Goal: Task Accomplishment & Management: Manage account settings

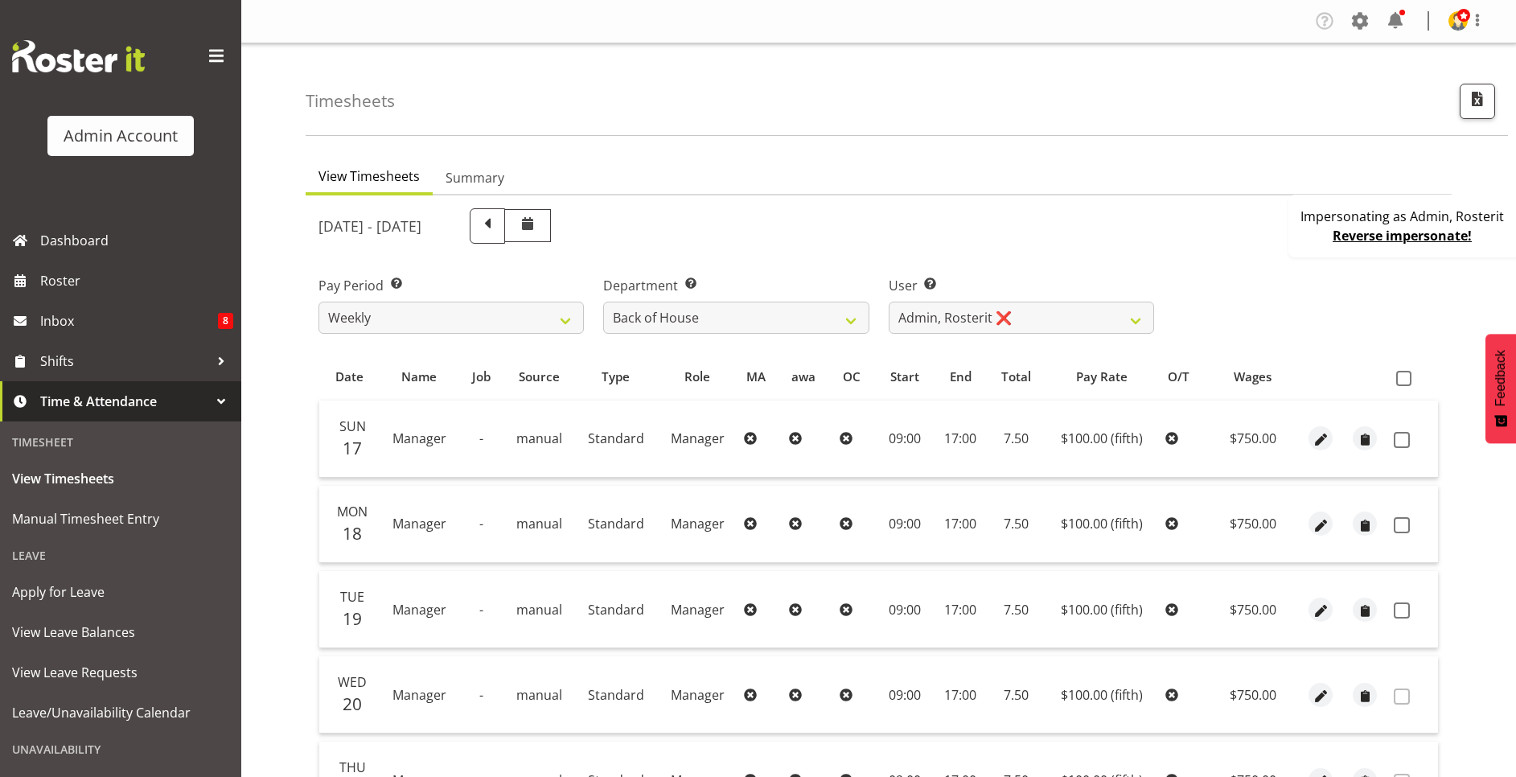
select select "1"
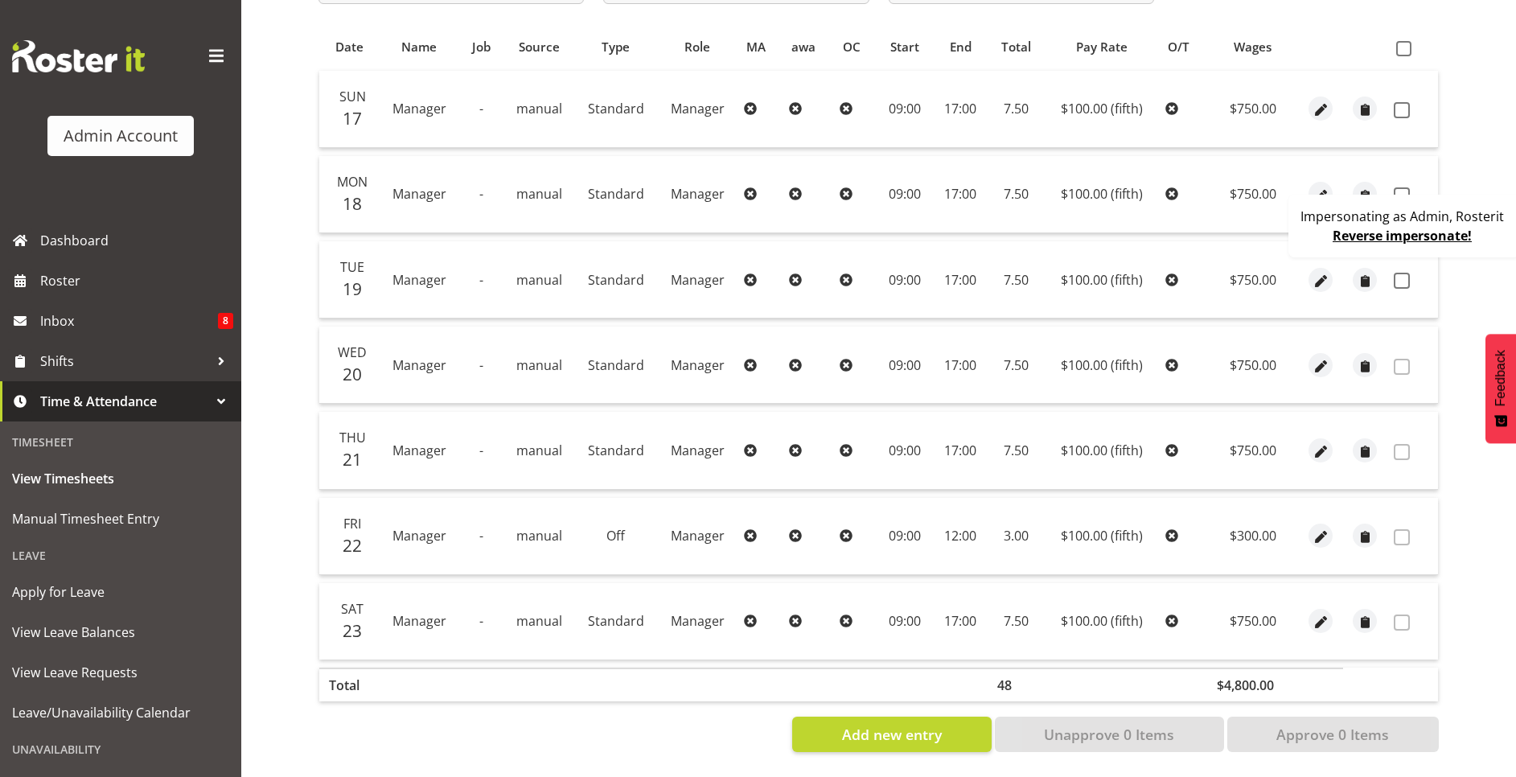
click at [1415, 237] on link "Reverse impersonate!" at bounding box center [1402, 236] width 139 height 18
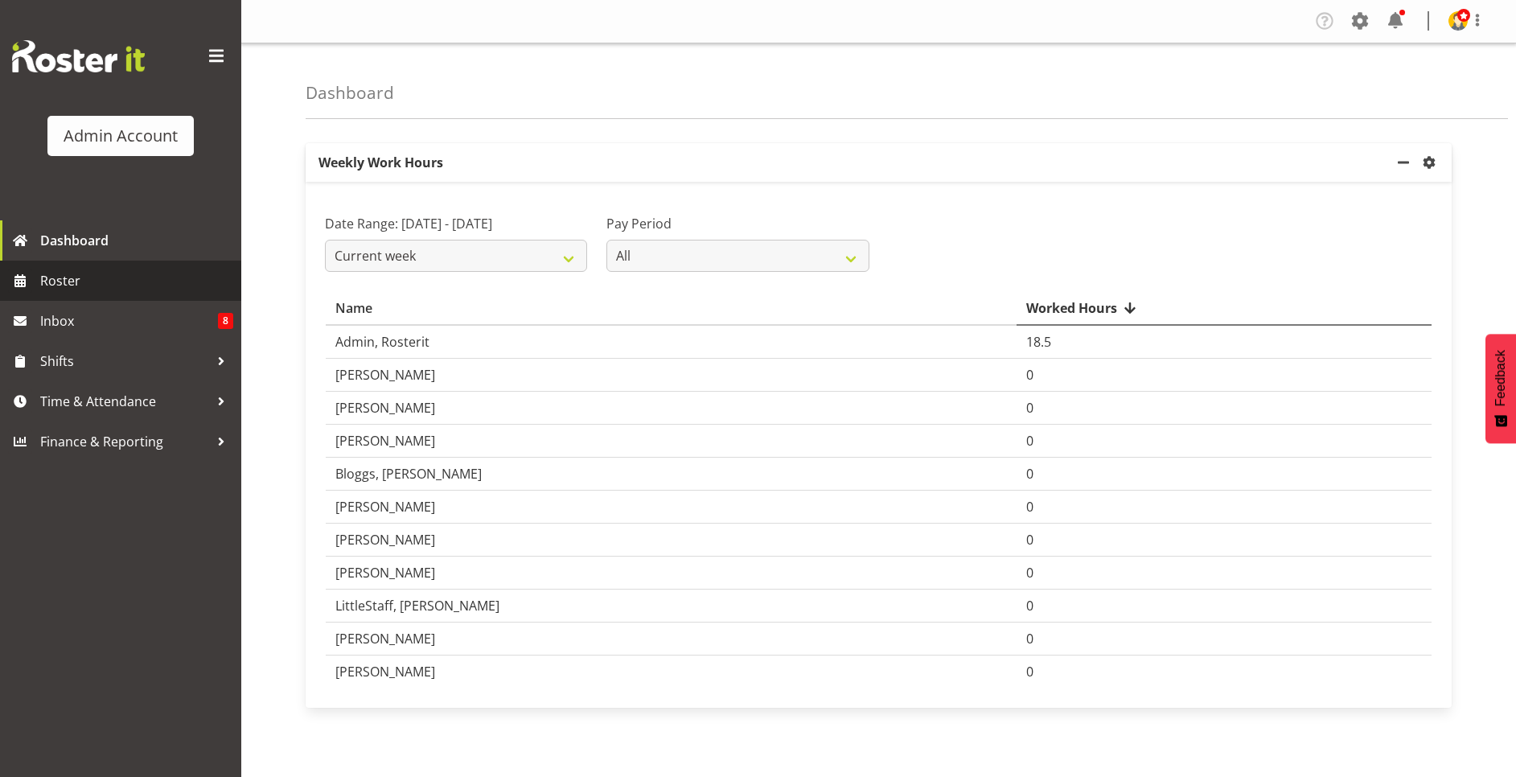
click at [151, 278] on span "Roster" at bounding box center [136, 281] width 193 height 24
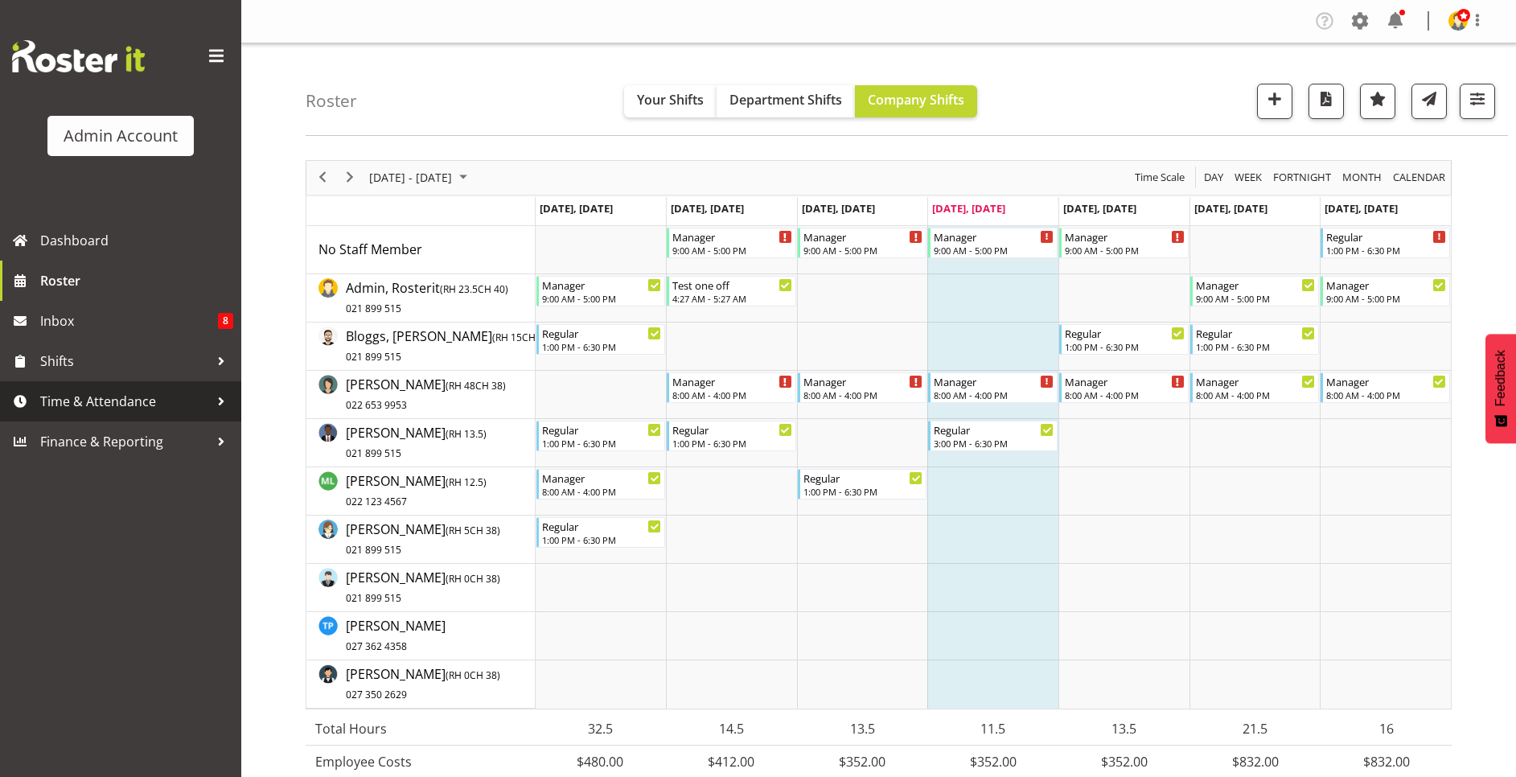
click at [138, 395] on span "Time & Attendance" at bounding box center [124, 401] width 169 height 24
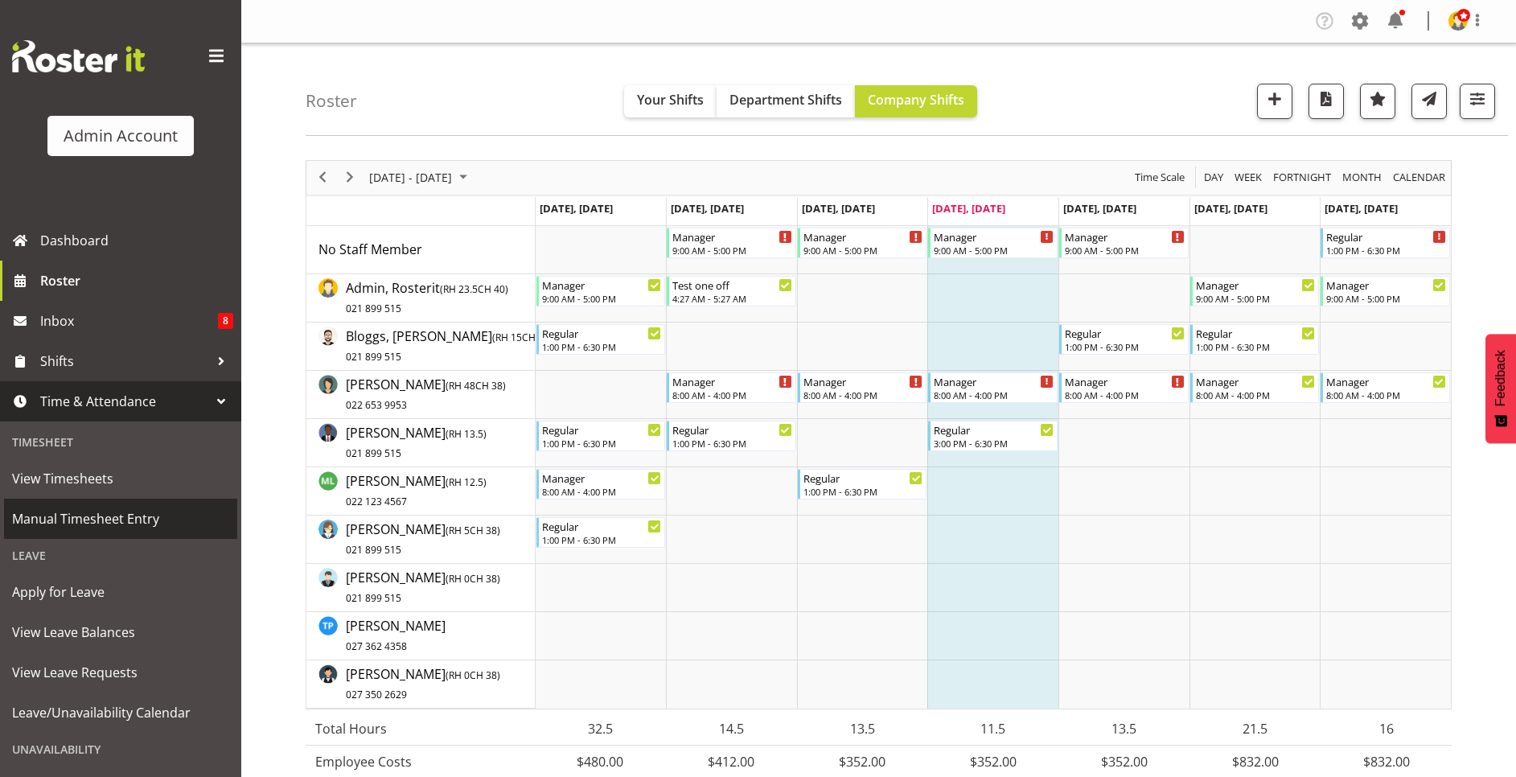
click at [128, 518] on span "Manual Timesheet Entry" at bounding box center [120, 519] width 217 height 24
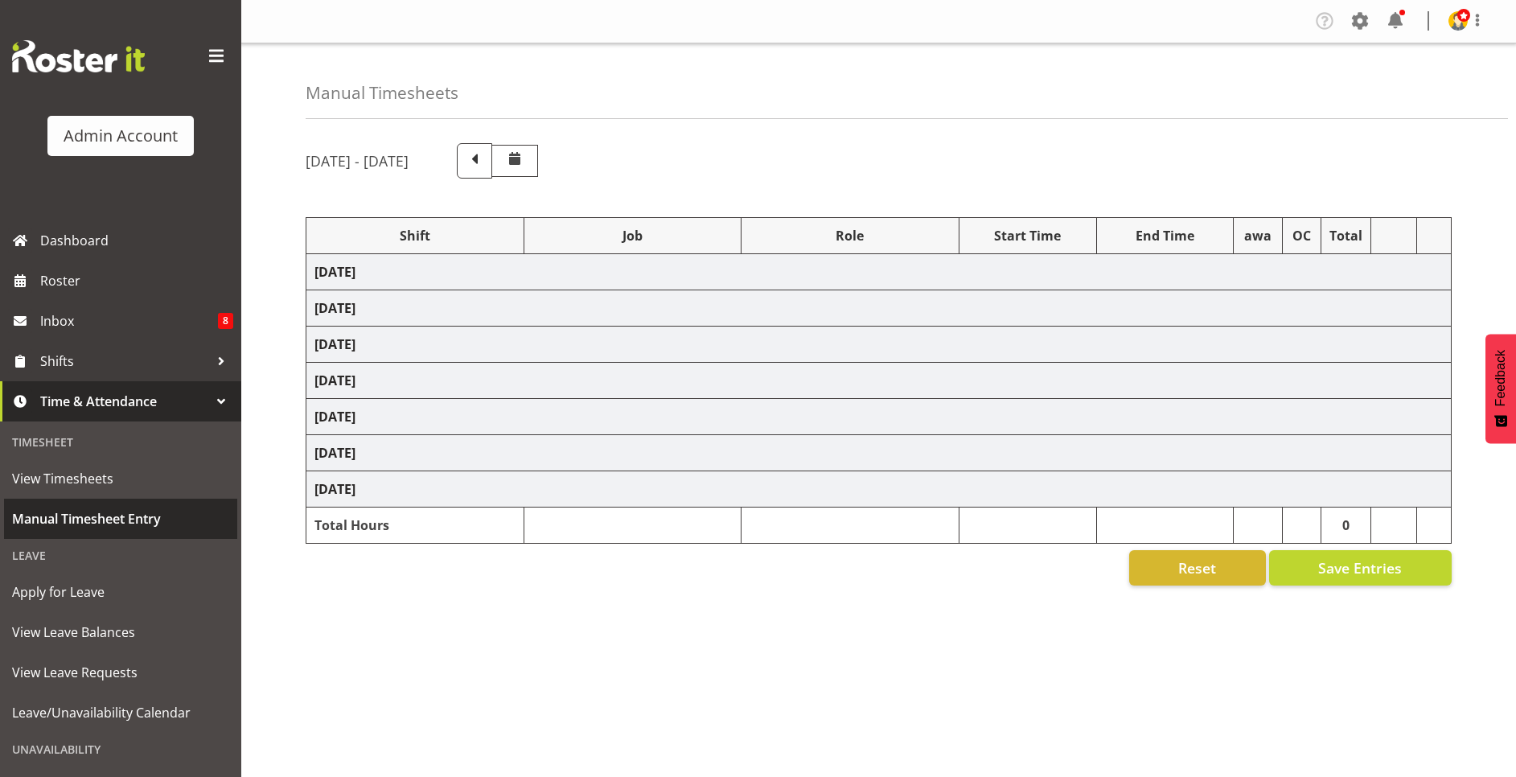
select select "80861"
select select "52646"
select select "1"
select select "31545"
select select "1"
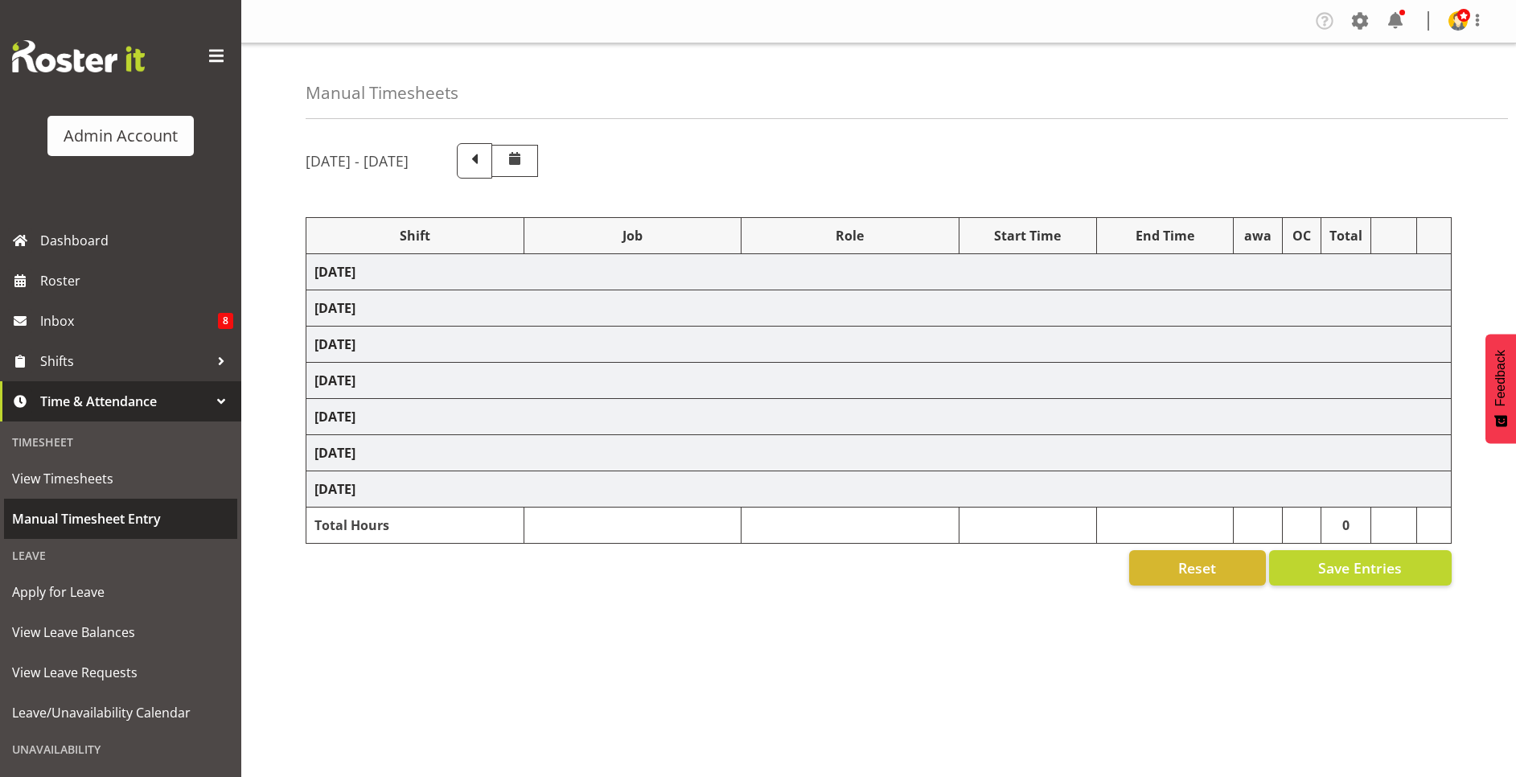
select select "65039"
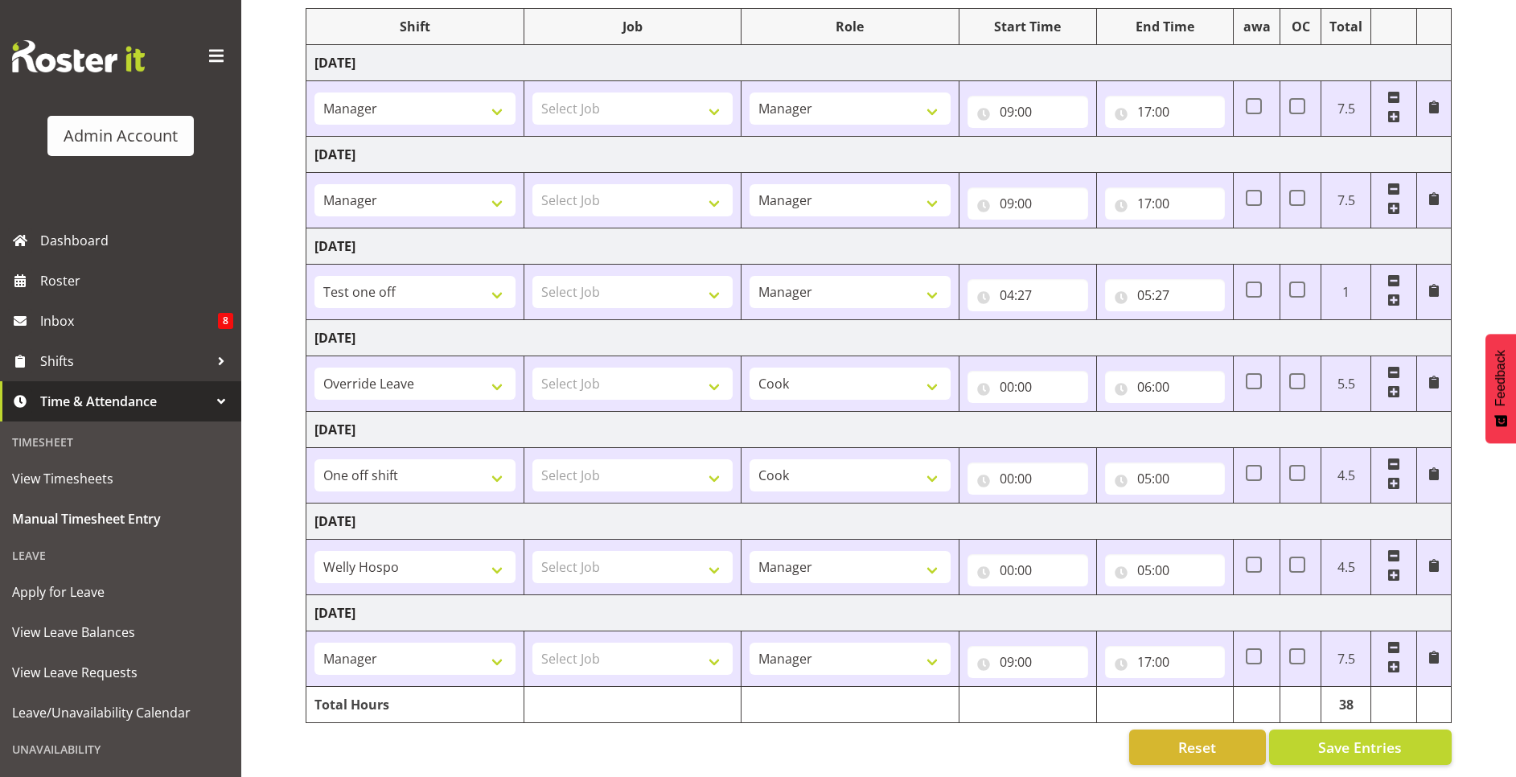
scroll to position [228, 0]
click at [1185, 737] on span "Reset" at bounding box center [1197, 747] width 38 height 21
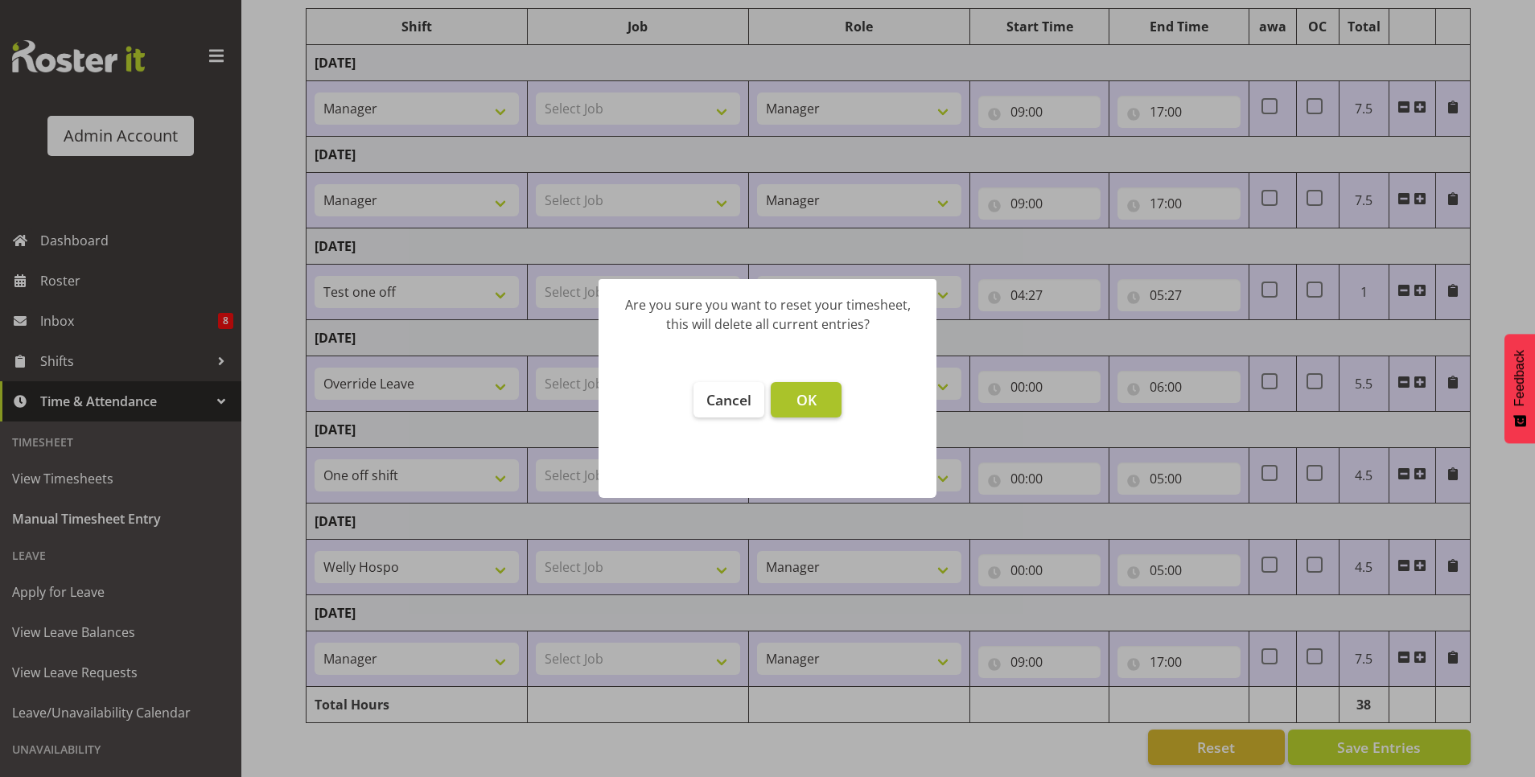
click at [835, 397] on button "OK" at bounding box center [806, 399] width 71 height 35
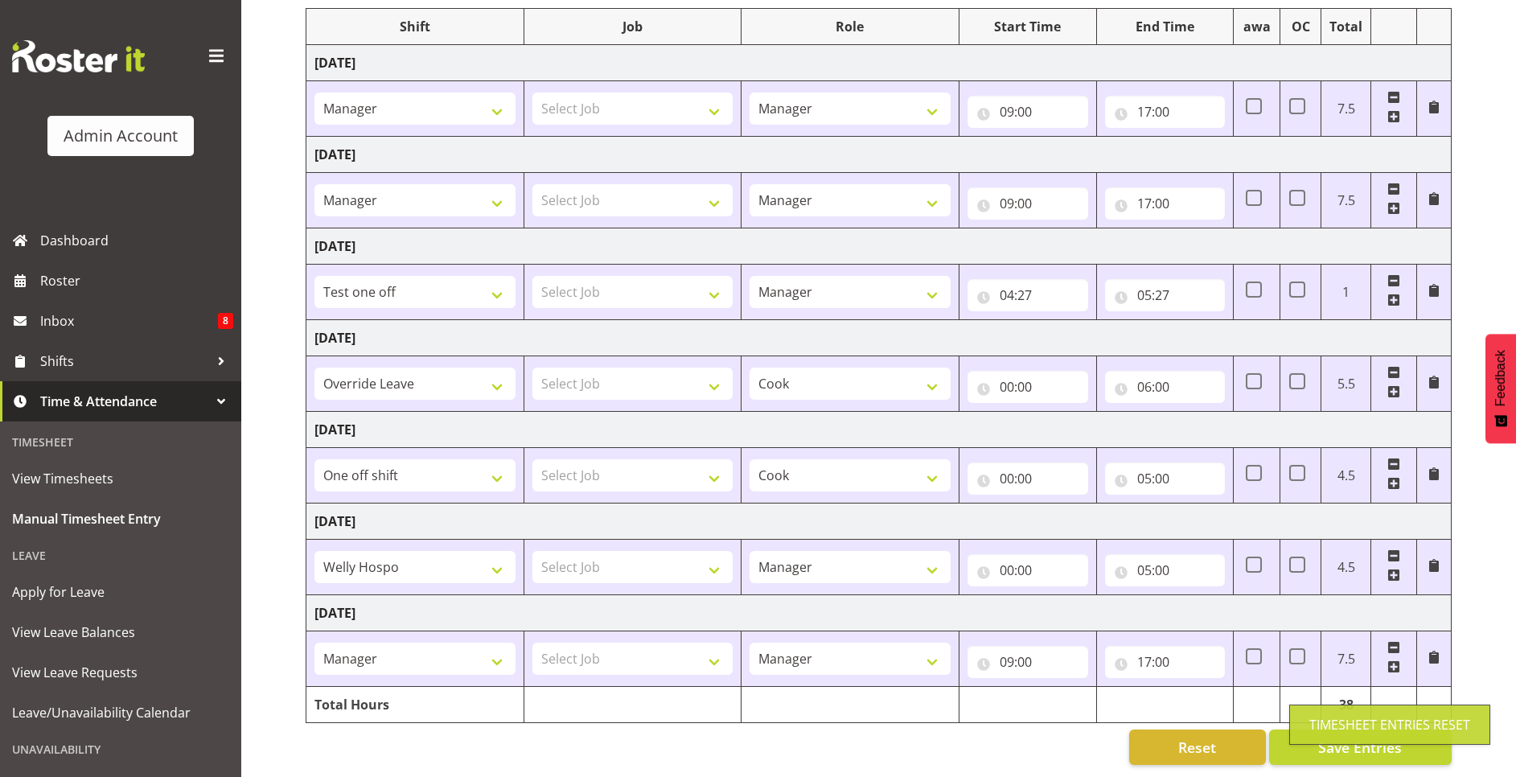
type input "00:00"
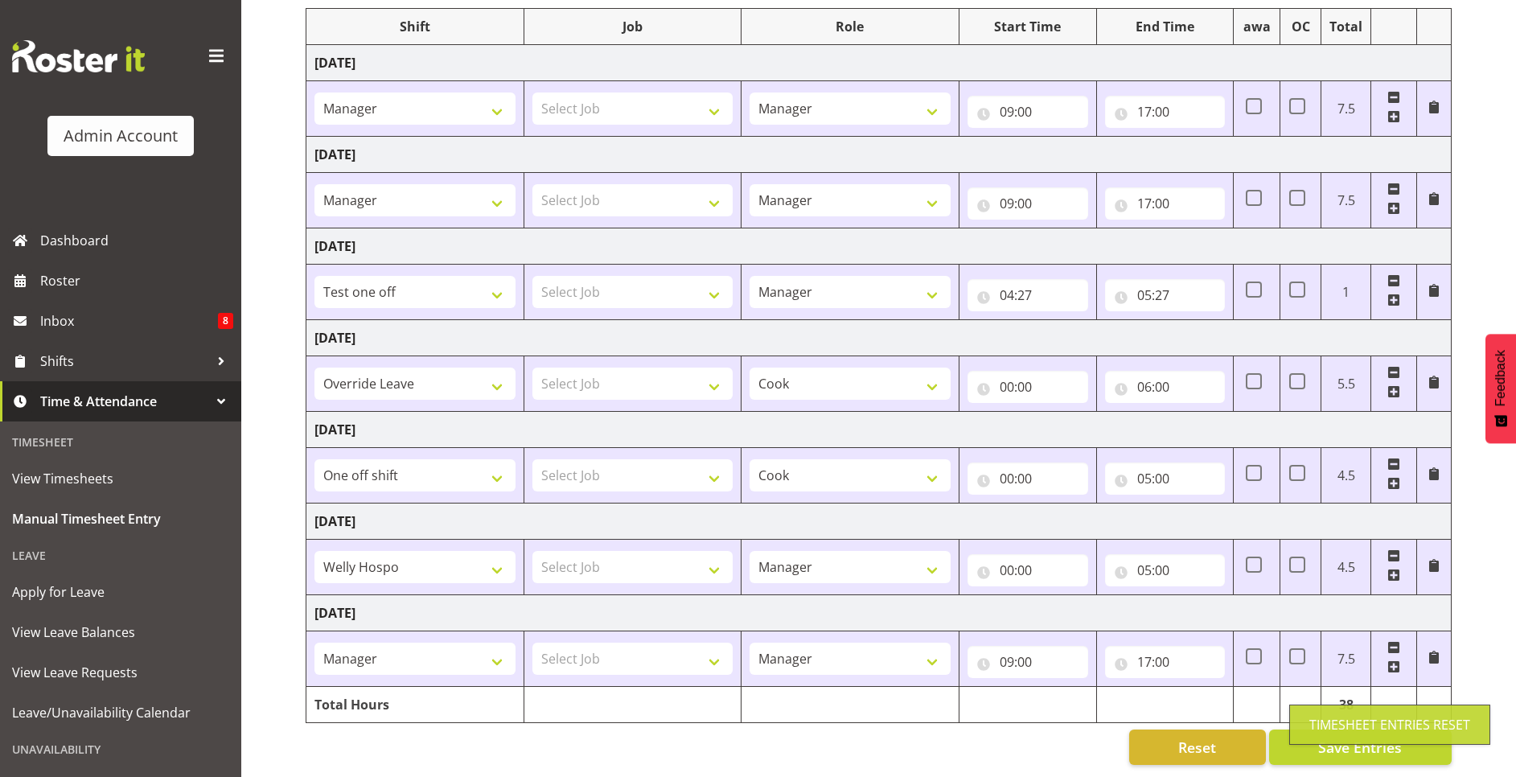
type input "00:00"
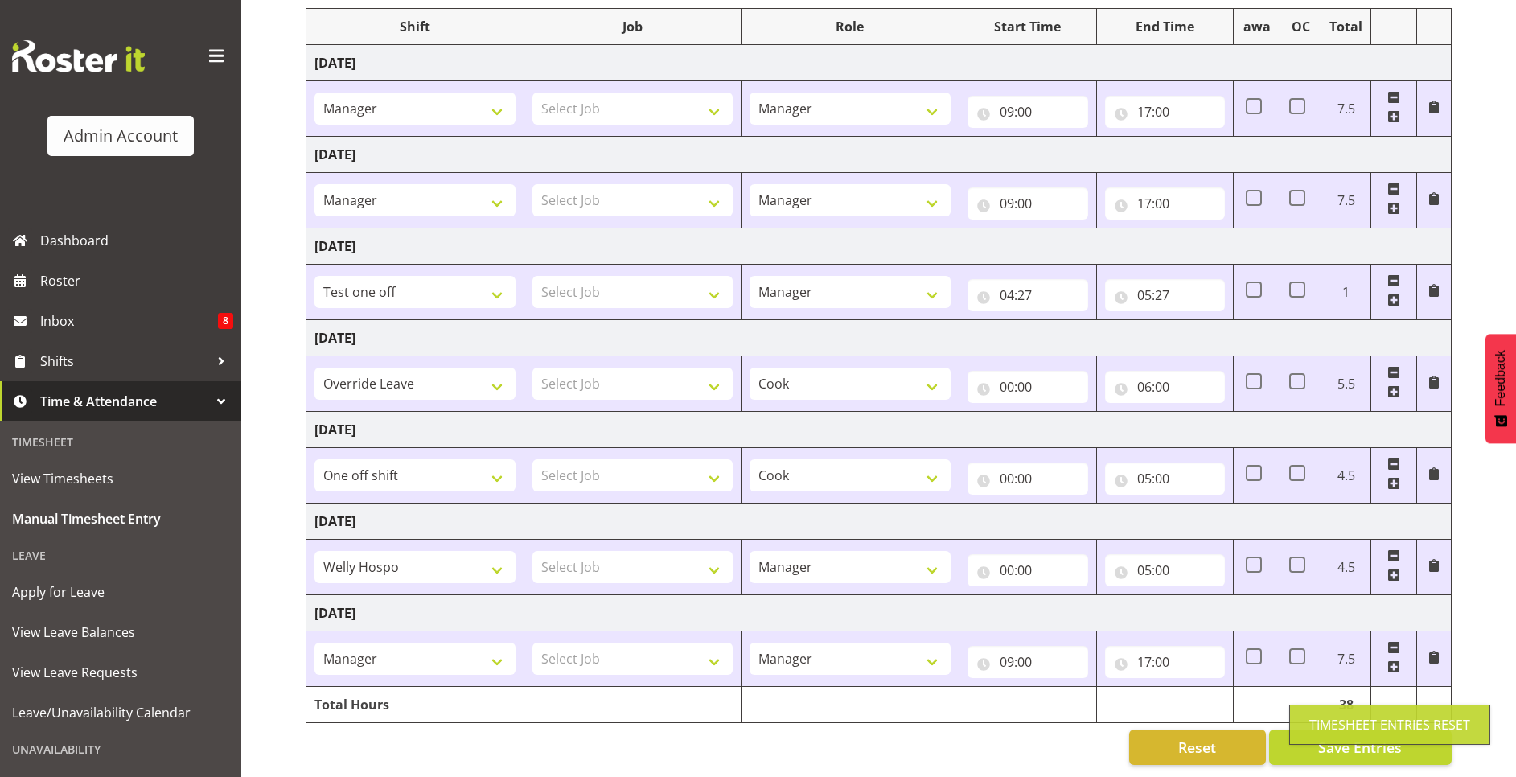
type input "00:00"
select select
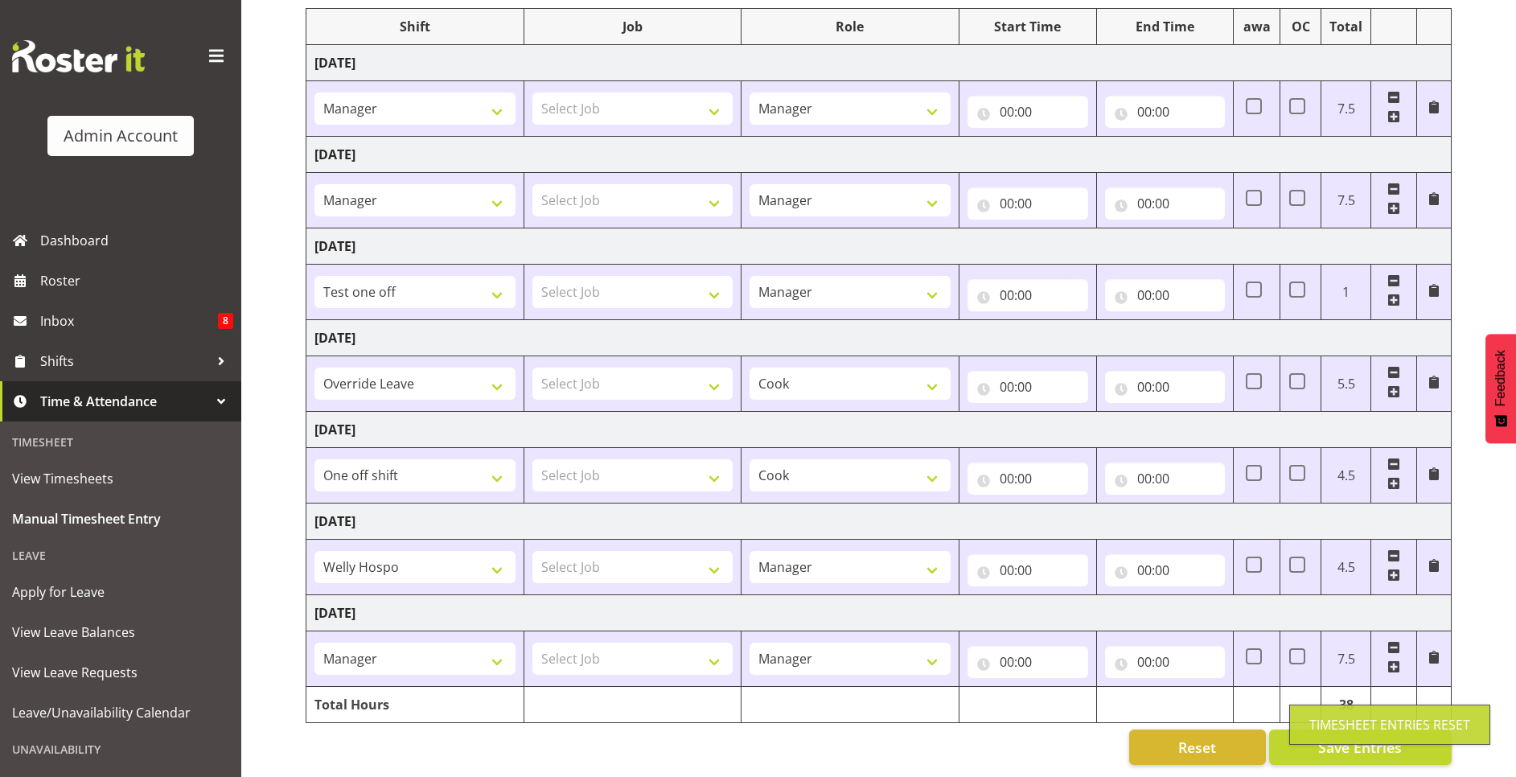
select select
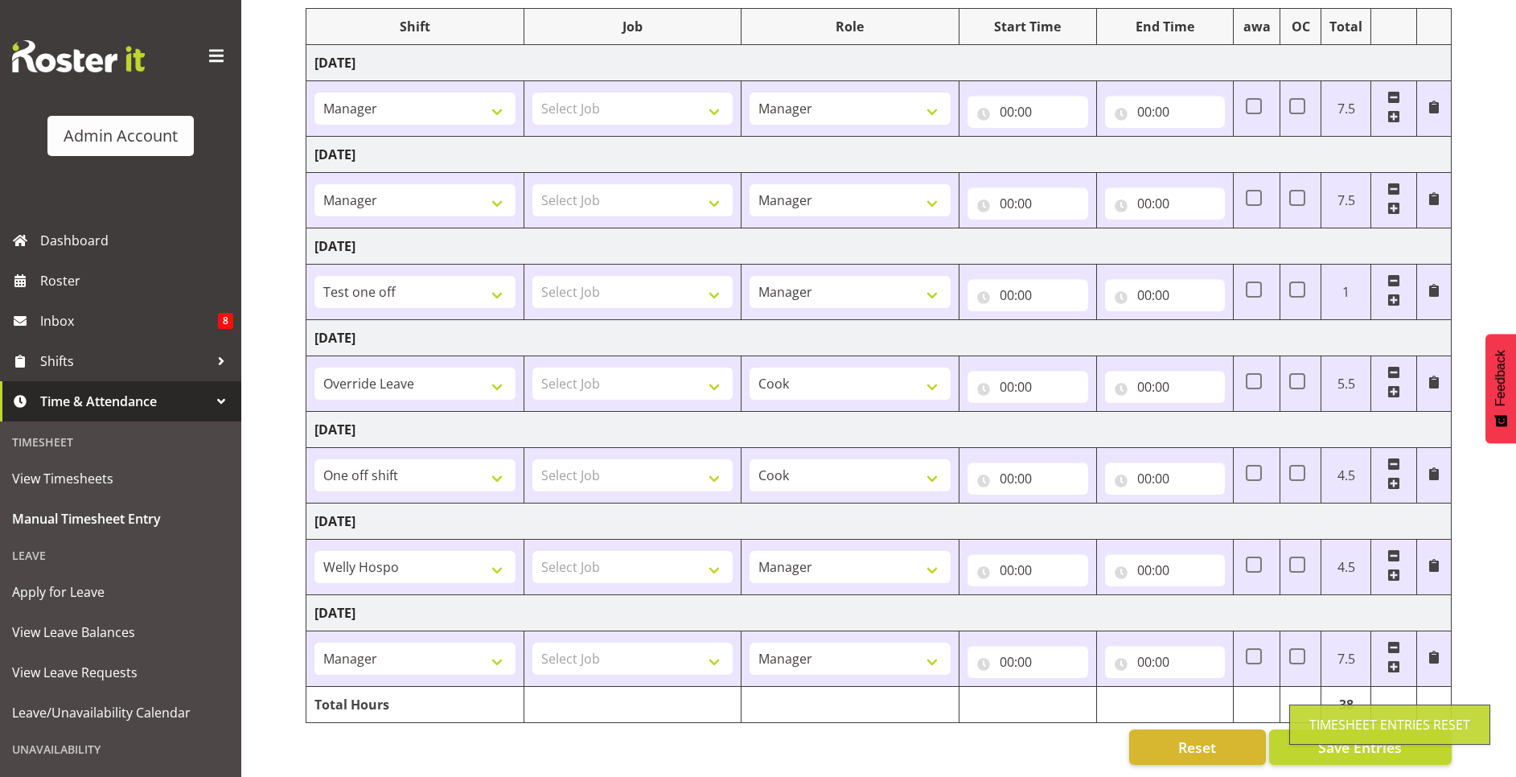
select select
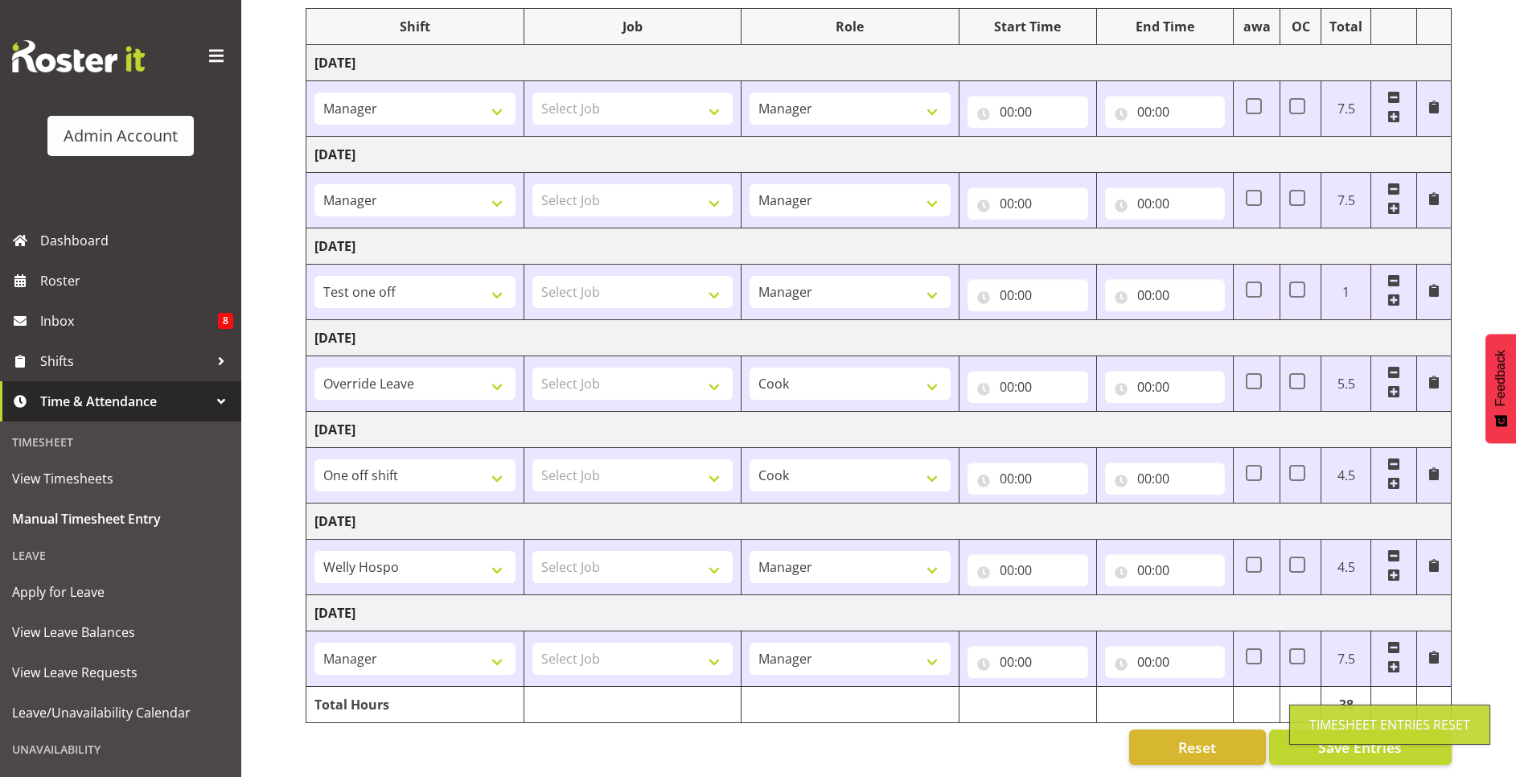
select select "80861"
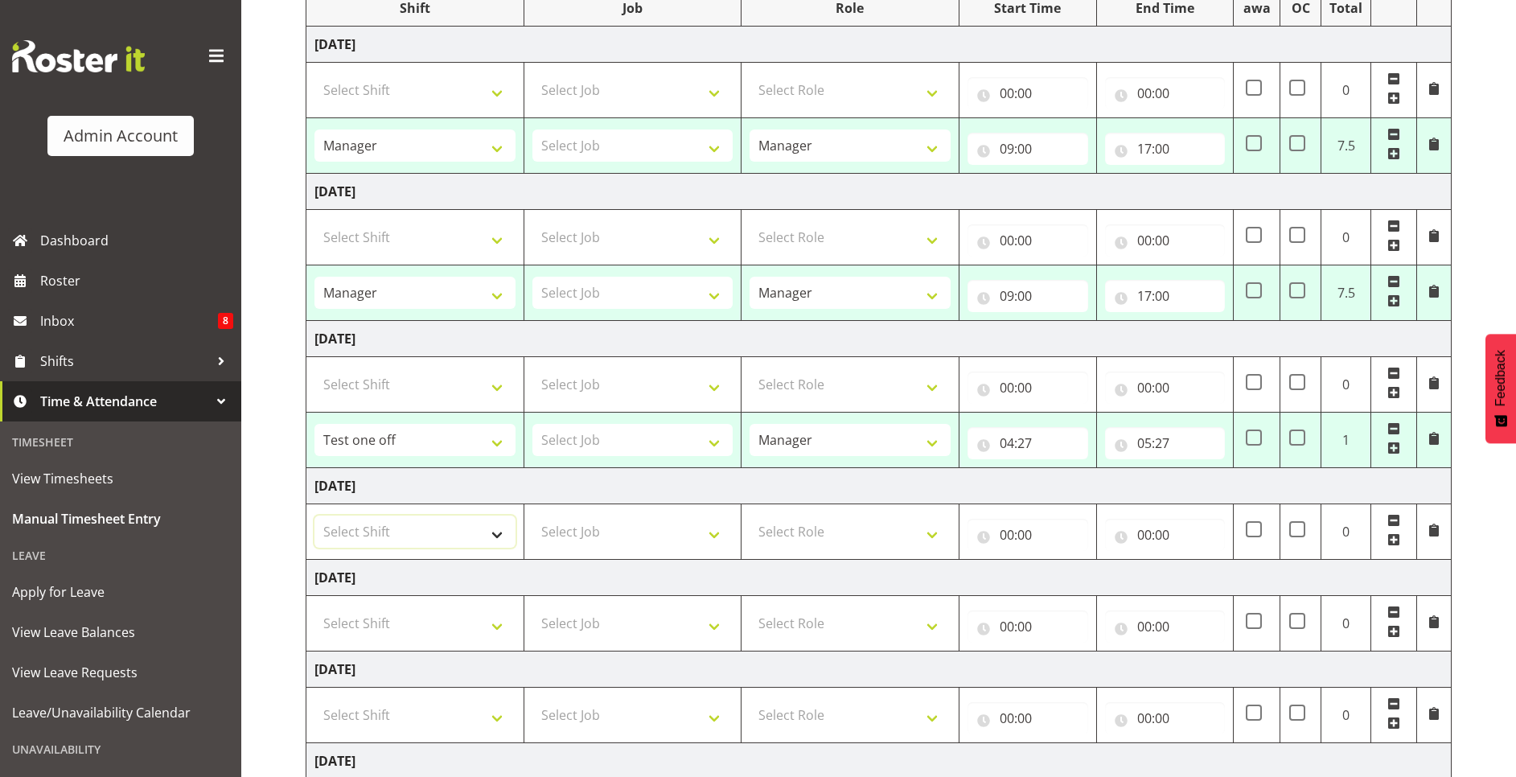
click at [429, 524] on select "Select Shift Manager One off shift Override Leave Regular Unknown Shift Welly H…" at bounding box center [415, 532] width 201 height 32
click at [566, 489] on td "Wednesday 20th August 2025" at bounding box center [878, 486] width 1145 height 36
click at [453, 519] on select "Select Shift Manager One off shift Override Leave Regular Unknown Shift Welly H…" at bounding box center [415, 532] width 201 height 32
select select "52646"
click at [315, 516] on select "Select Shift Manager One off shift Override Leave Regular Unknown Shift Welly H…" at bounding box center [415, 532] width 201 height 32
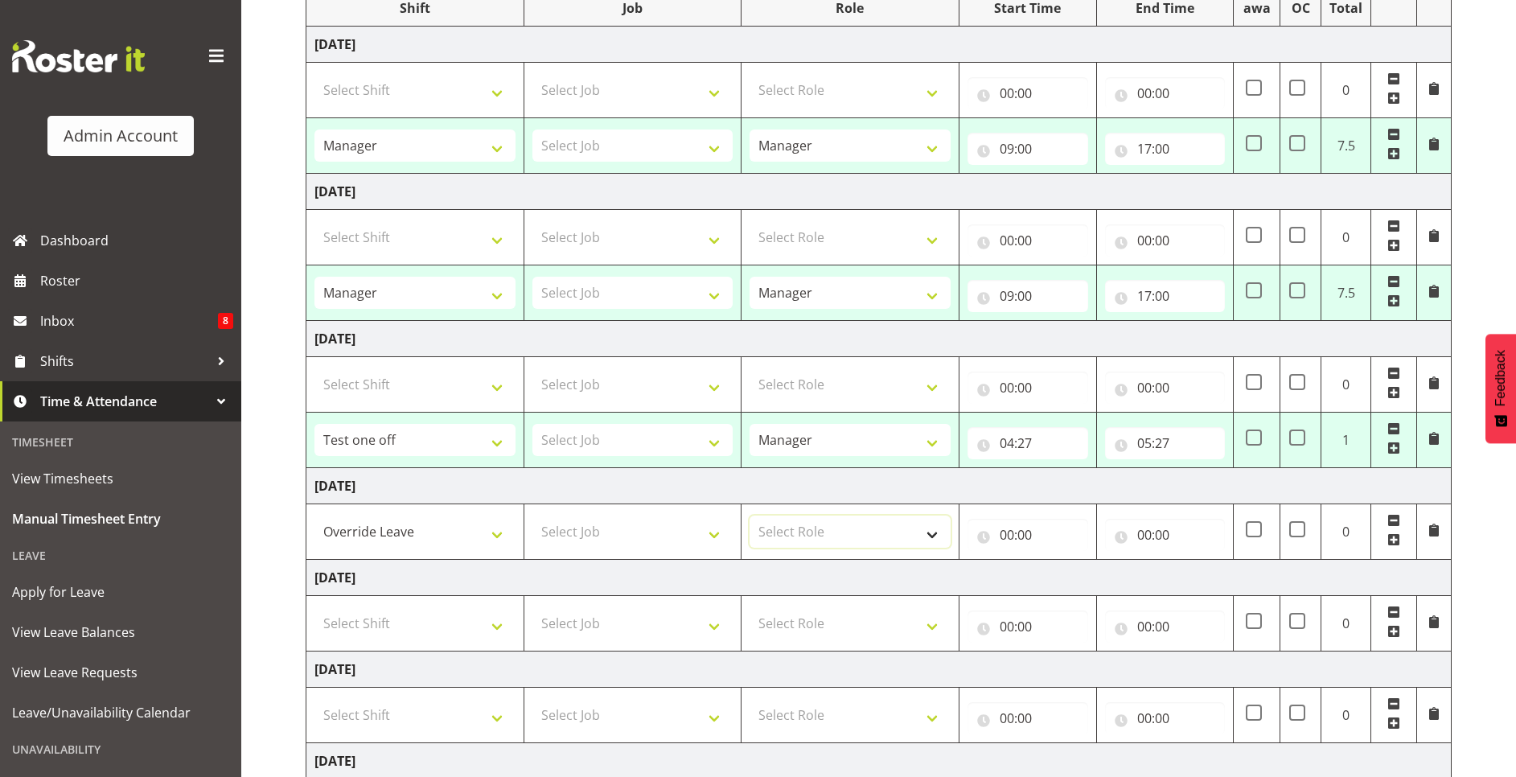
click at [793, 548] on select "Select Role Manager Cook Waiter" at bounding box center [850, 532] width 201 height 32
drag, startPoint x: 793, startPoint y: 548, endPoint x: 803, endPoint y: 538, distance: 13.7
click at [803, 538] on select "Select Role Manager Cook Waiter" at bounding box center [850, 532] width 201 height 32
select select "1"
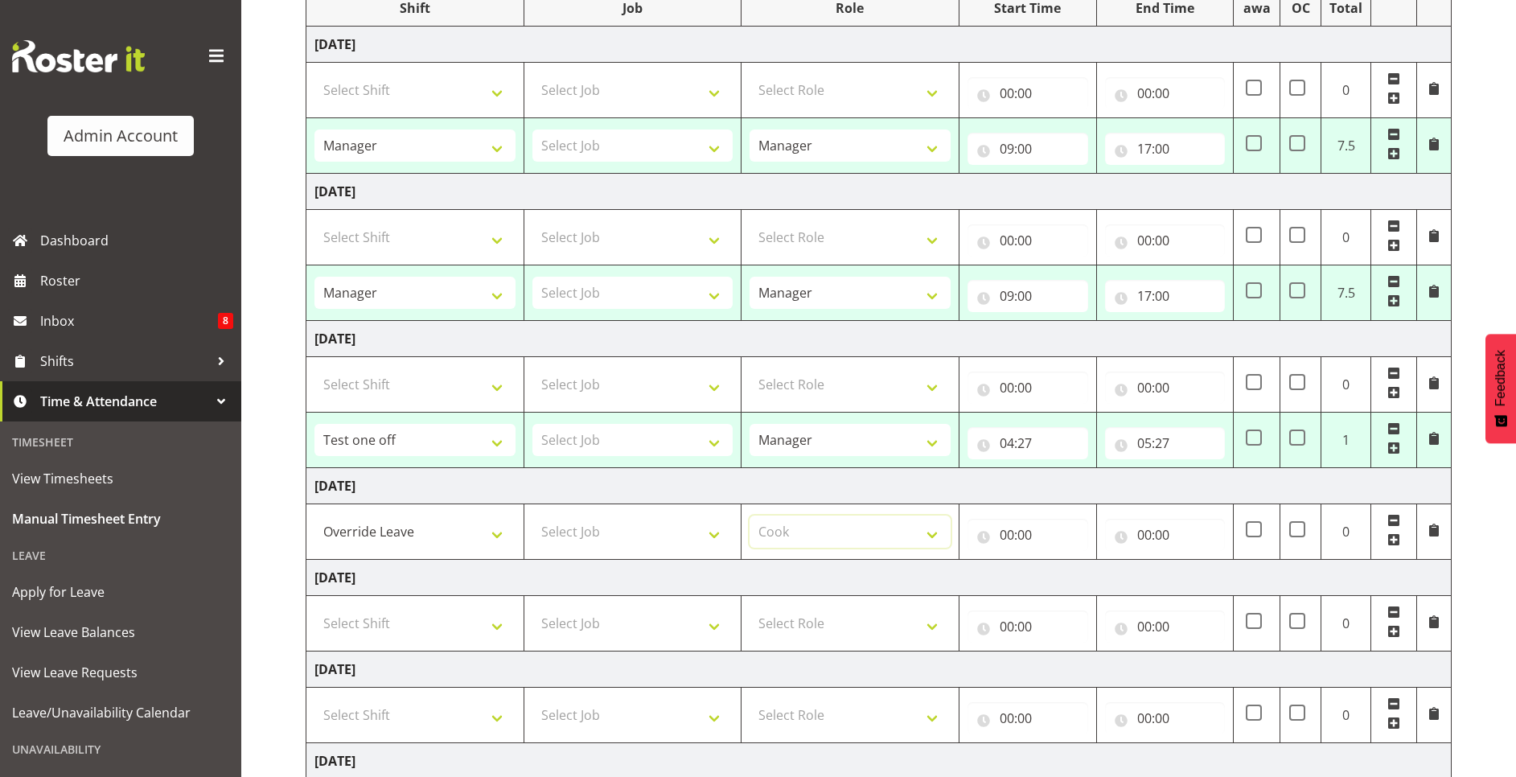
click at [750, 516] on select "Select Role Manager Cook Waiter" at bounding box center [850, 532] width 201 height 32
click at [1141, 530] on input "00:00" at bounding box center [1165, 535] width 121 height 32
click at [1211, 567] on select "00 01 02 03 04 05 06 07 08 09 10 11 12 13 14 15 16 17 18 19 20 21 22 23" at bounding box center [1215, 577] width 36 height 32
select select "13"
click at [1197, 561] on select "00 01 02 03 04 05 06 07 08 09 10 11 12 13 14 15 16 17 18 19 20 21 22 23" at bounding box center [1215, 577] width 36 height 32
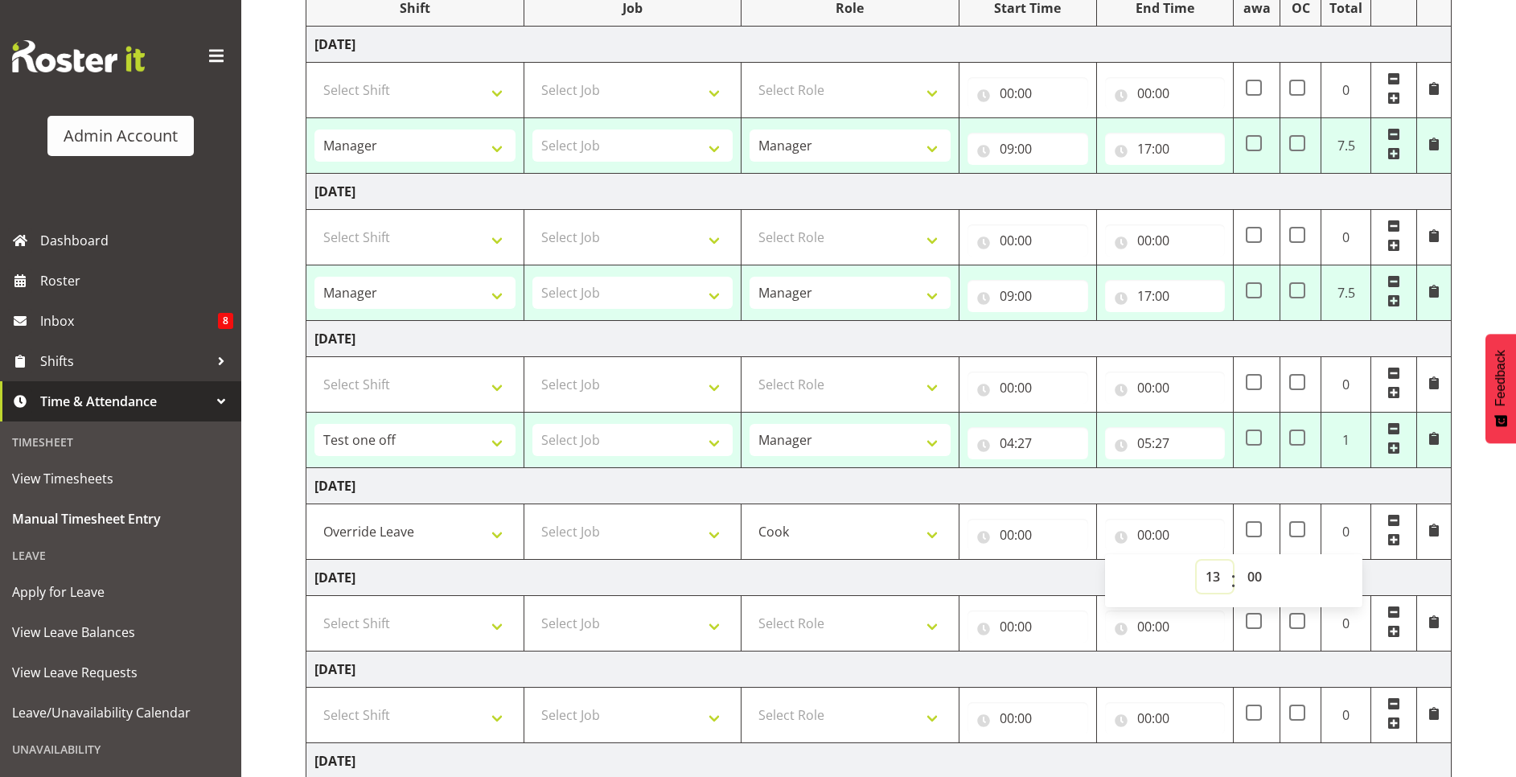
type input "13:00"
click at [1002, 527] on input "00:00" at bounding box center [1028, 535] width 121 height 32
click at [1086, 566] on select "00 01 02 03 04 05 06 07 08 09 10 11 12 13 14 15 16 17 18 19 20 21 22 23" at bounding box center [1077, 577] width 36 height 32
select select "6"
click at [1059, 561] on select "00 01 02 03 04 05 06 07 08 09 10 11 12 13 14 15 16 17 18 19 20 21 22 23" at bounding box center [1077, 577] width 36 height 32
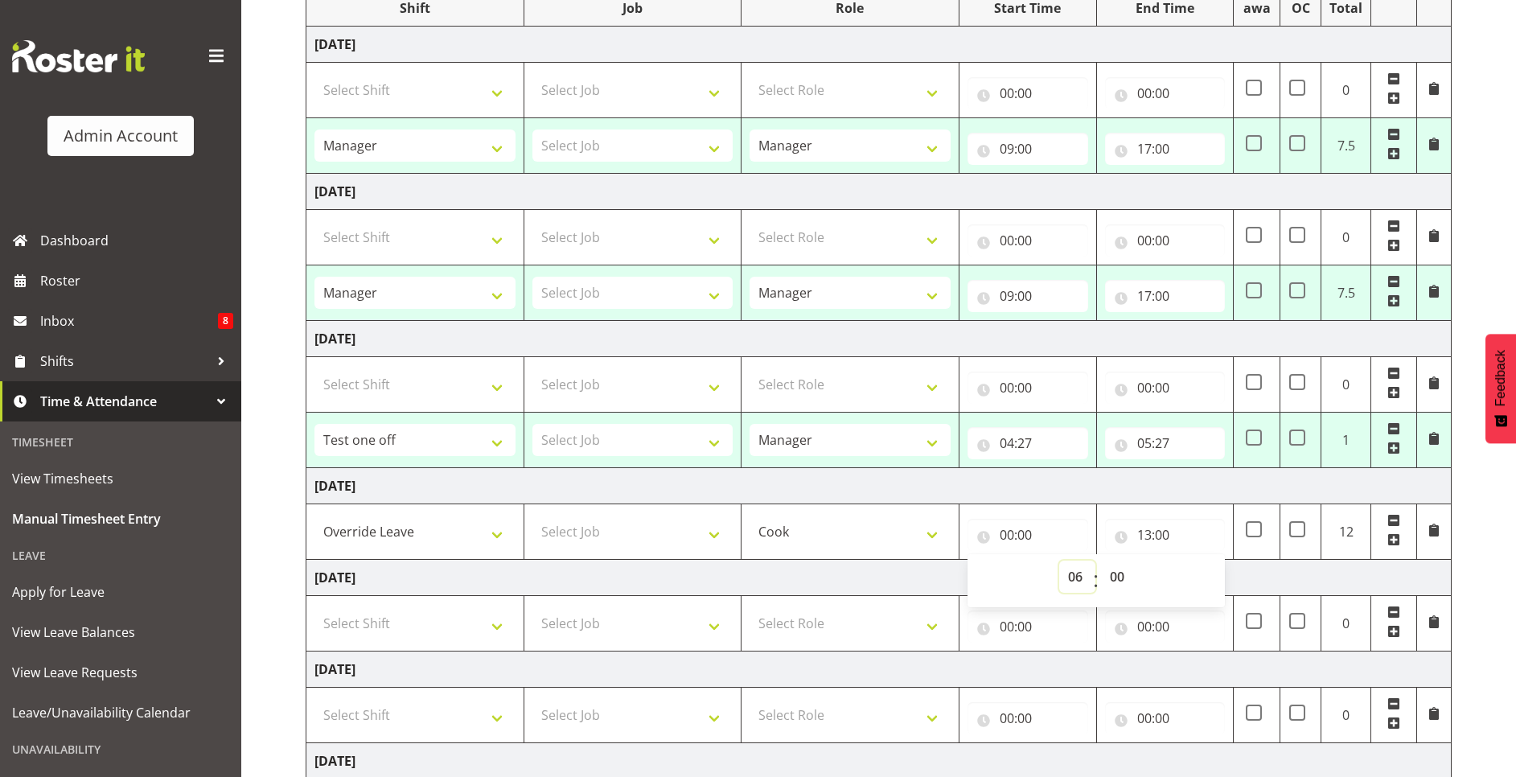
type input "06:00"
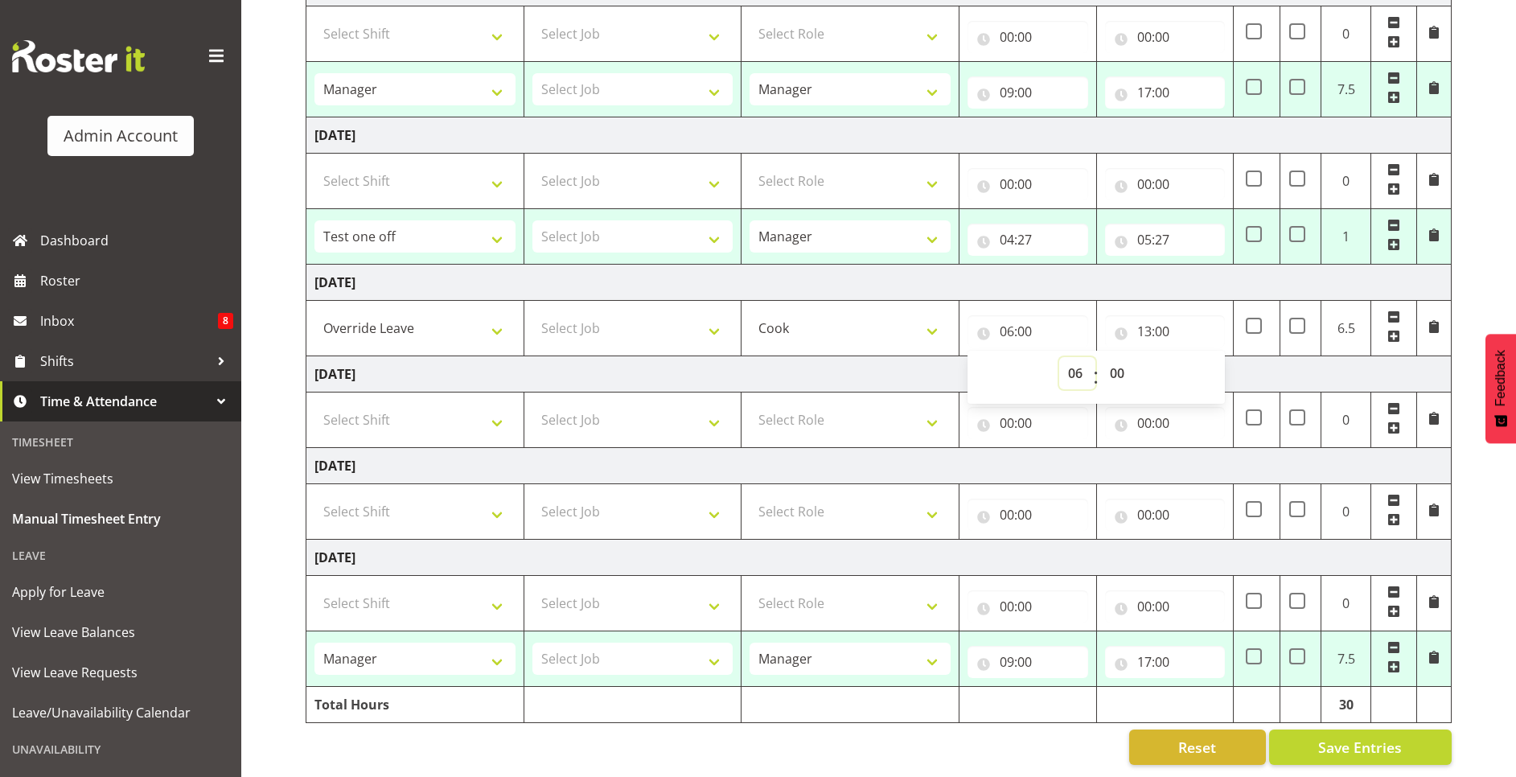
scroll to position [450, 0]
click at [1418, 730] on button "Save Entries" at bounding box center [1360, 747] width 183 height 35
type input "09:00"
type input "17:00"
type input "09:00"
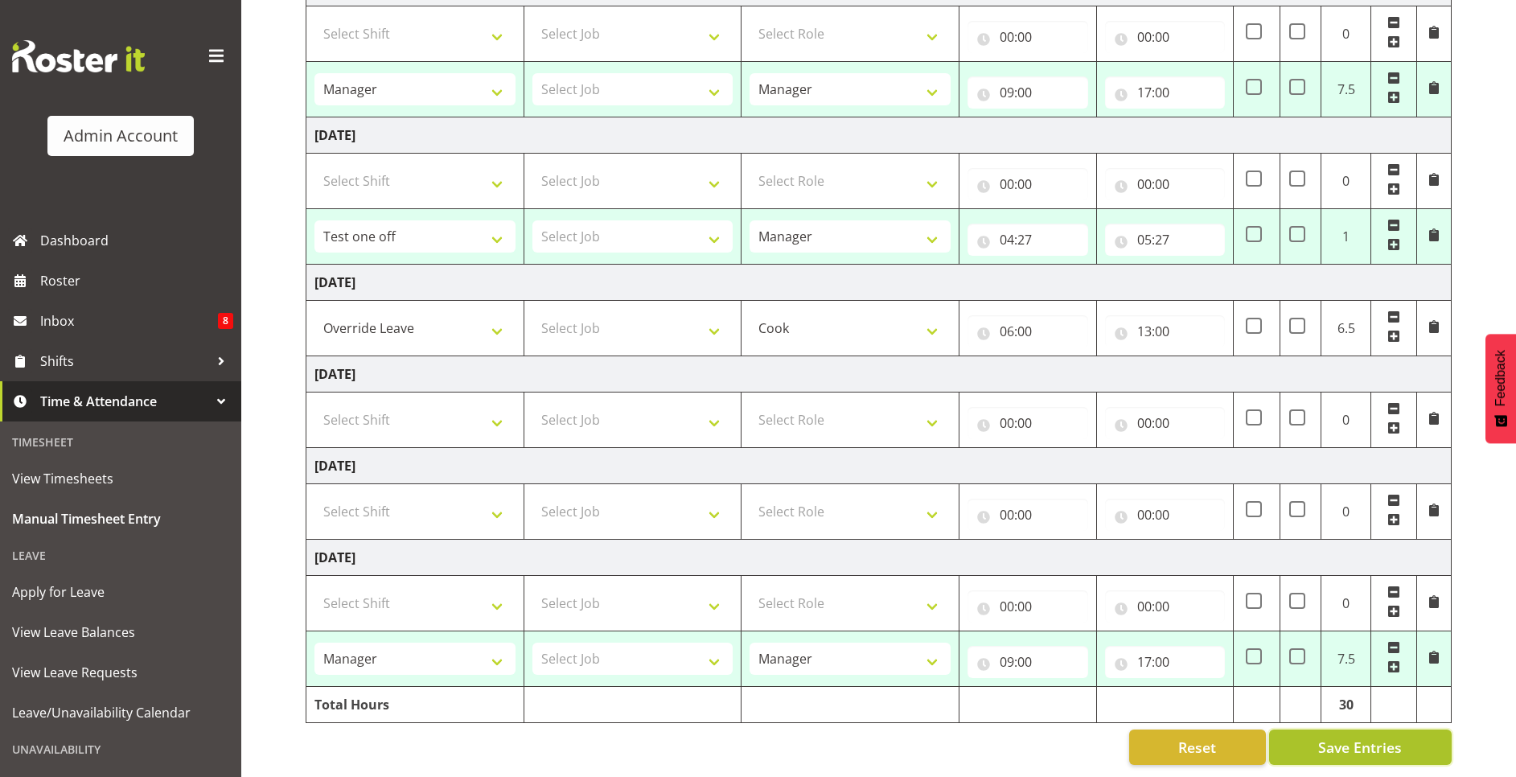
type input "17:00"
select select "80861"
type input "04:27"
type input "05:27"
type input "09:00"
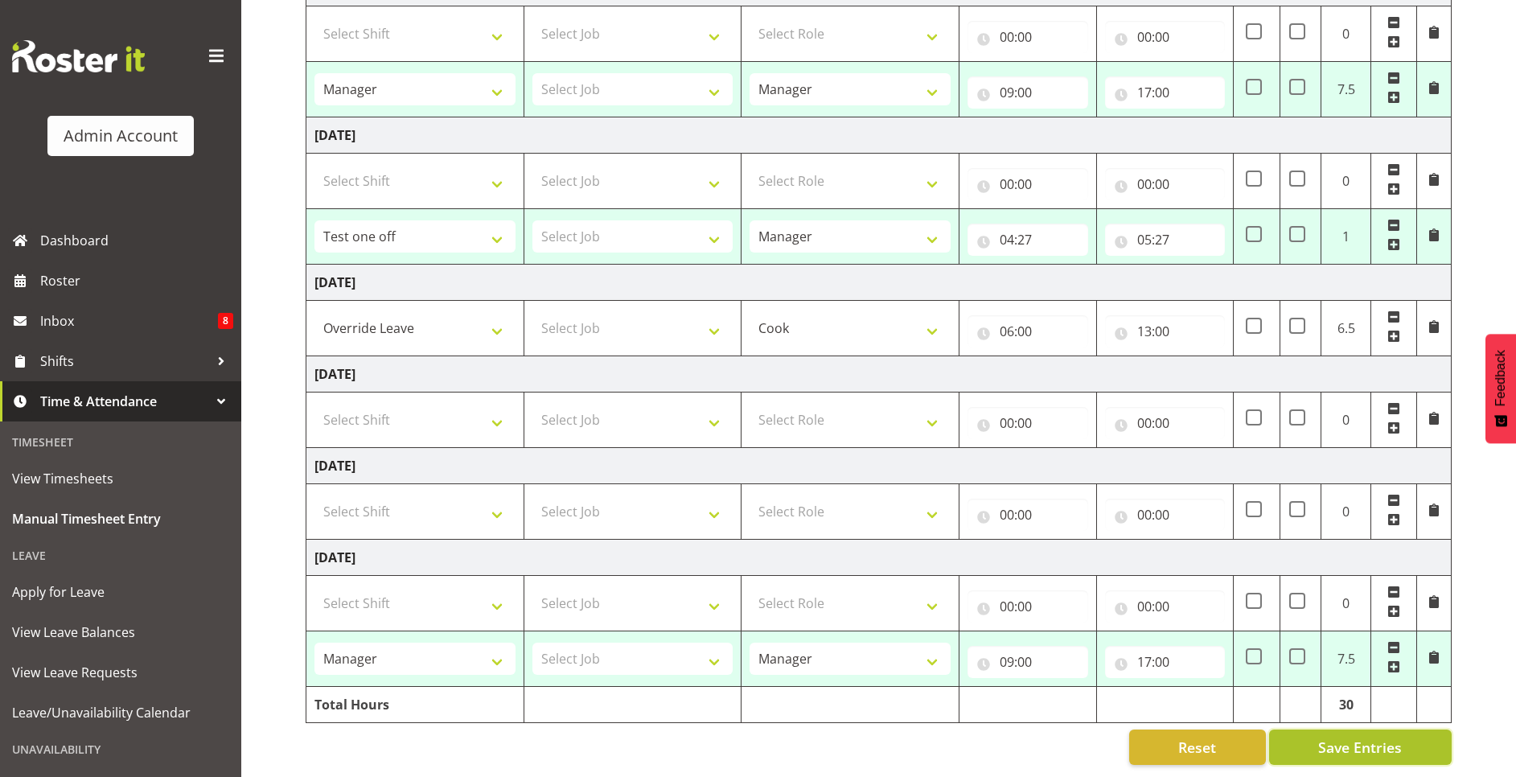
type input "17:00"
select select "80861"
select select "52646"
select select "1"
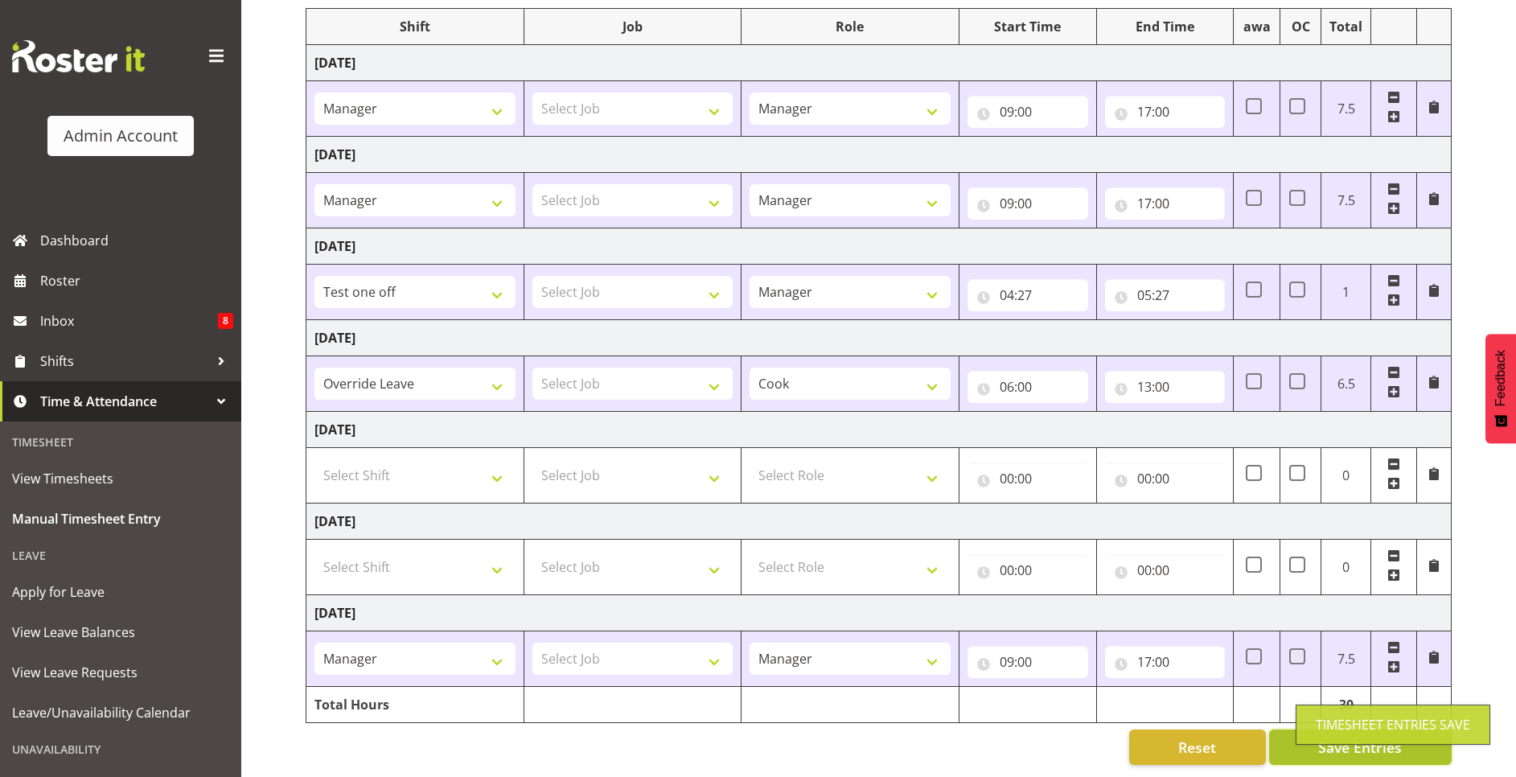
scroll to position [228, 0]
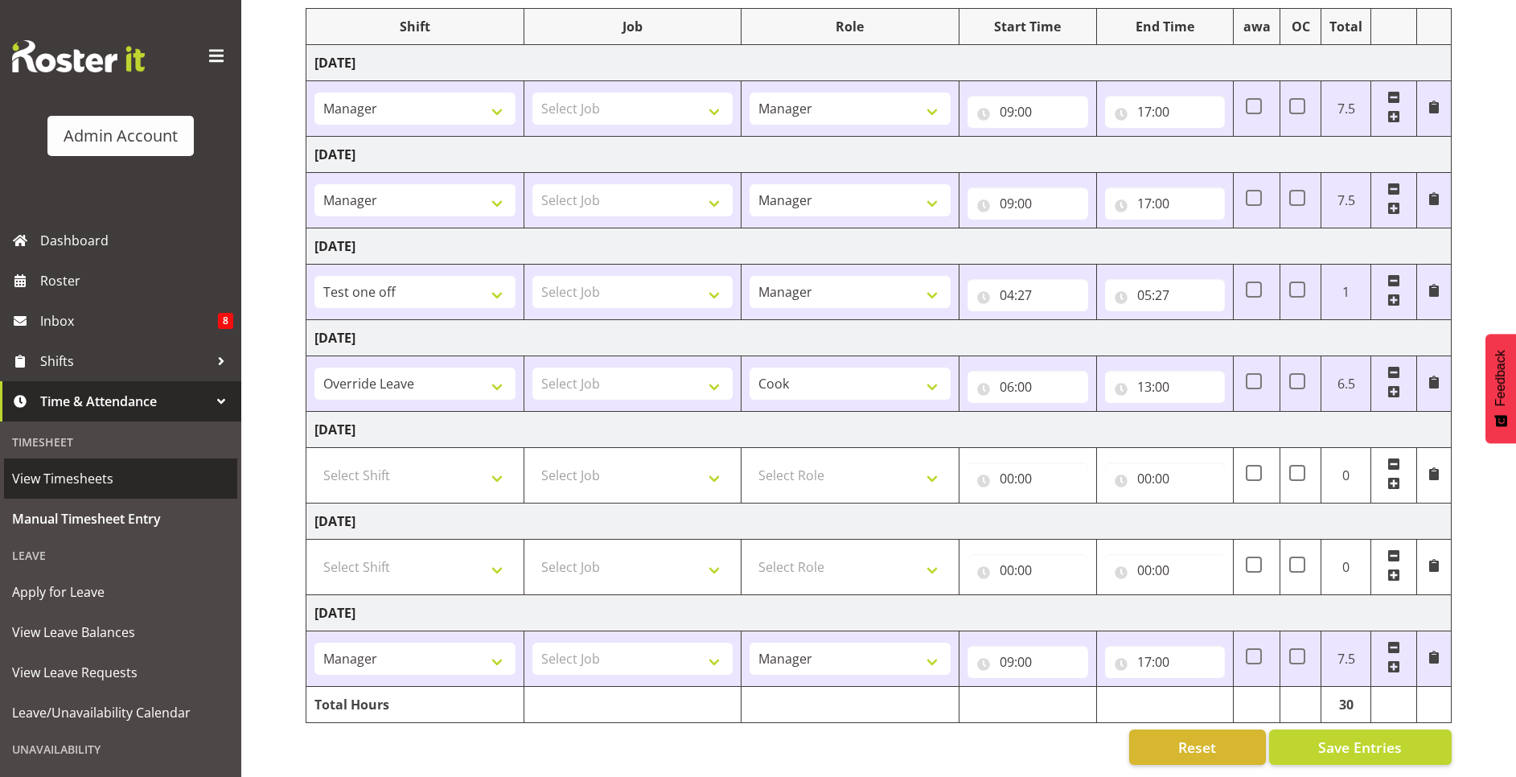
click at [109, 475] on span "View Timesheets" at bounding box center [120, 479] width 217 height 24
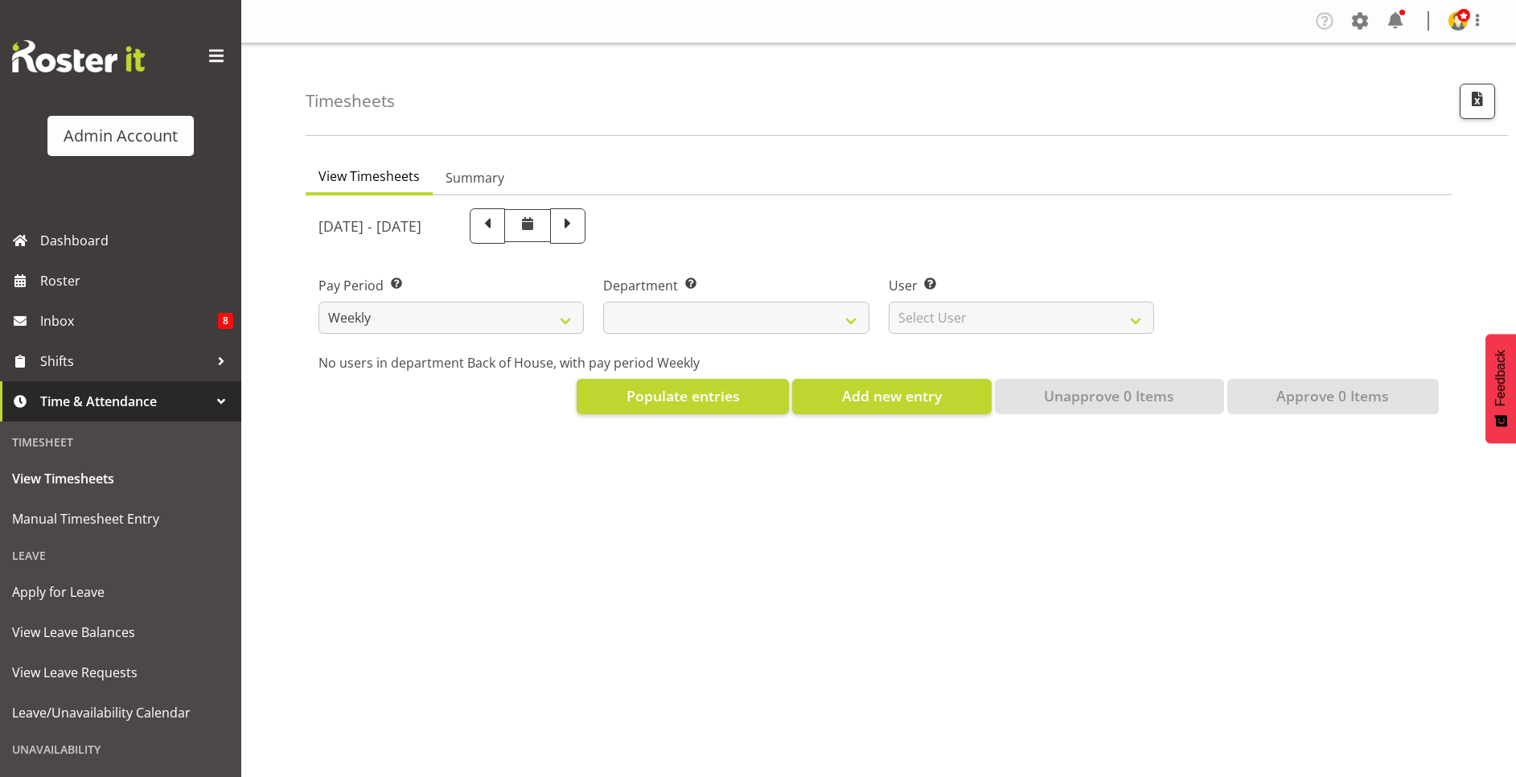
select select
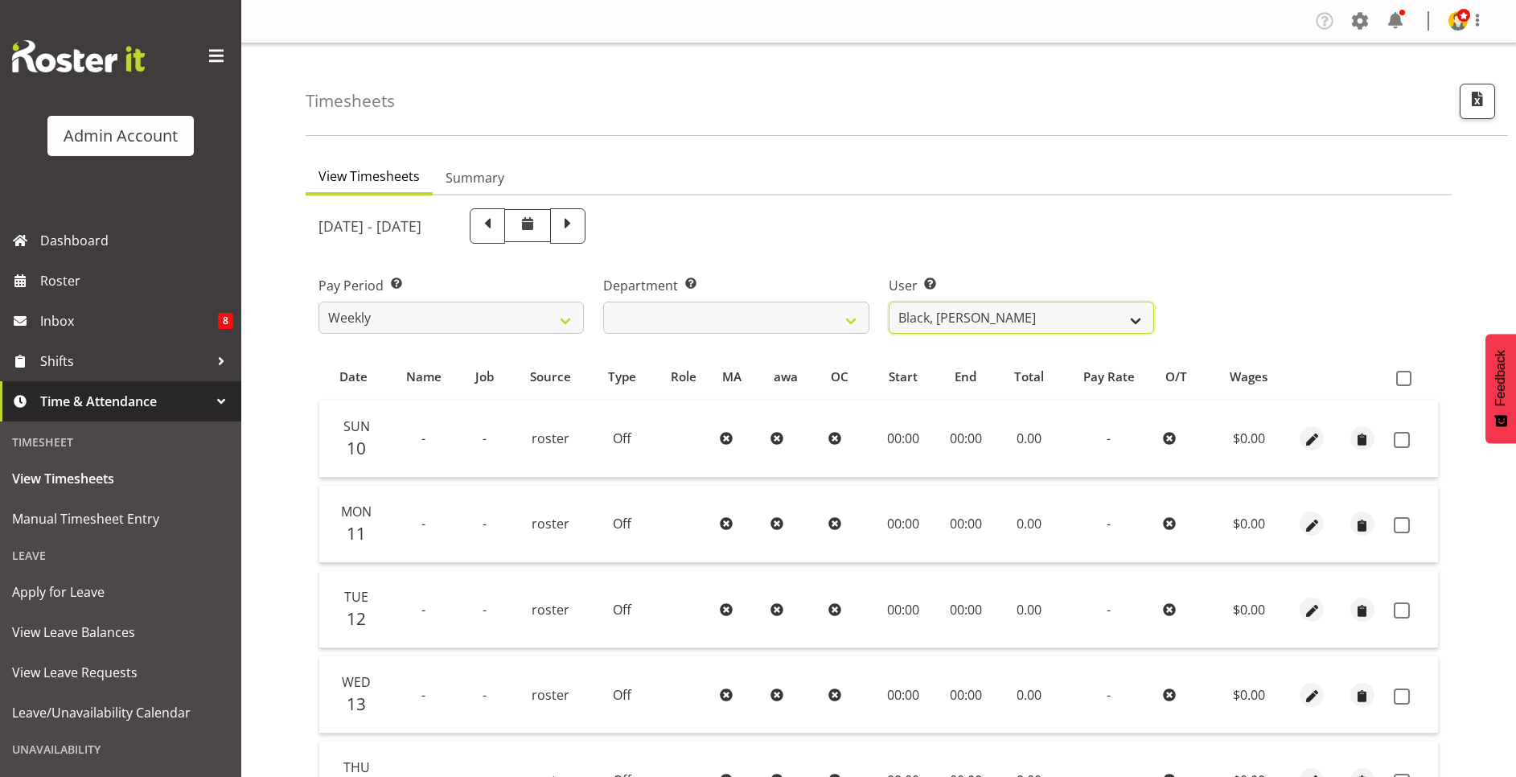
click at [977, 315] on select "Black, Ian ❌ Bloggs, Joe ❌ Little, Mike ❌ Admin, Rosterit ❌ White, Sally ❌ Pham…" at bounding box center [1021, 318] width 265 height 32
select select "1"
click at [889, 302] on select "Black, Ian ❌ Bloggs, Joe ❌ Little, Mike ❌ Admin, Rosterit ❌ White, Sally ❌ Pham…" at bounding box center [1021, 318] width 265 height 32
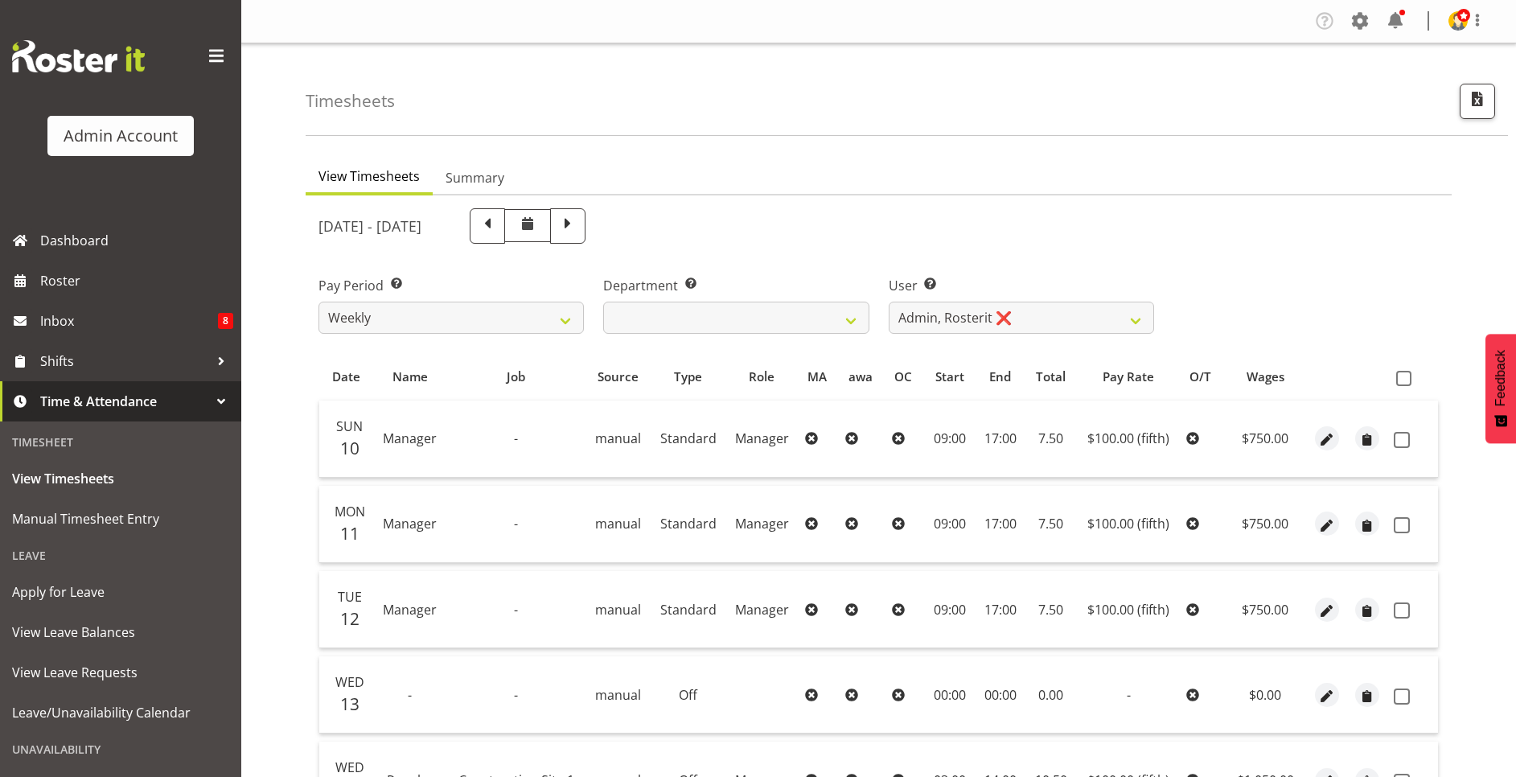
click at [498, 231] on span at bounding box center [487, 224] width 21 height 21
select select
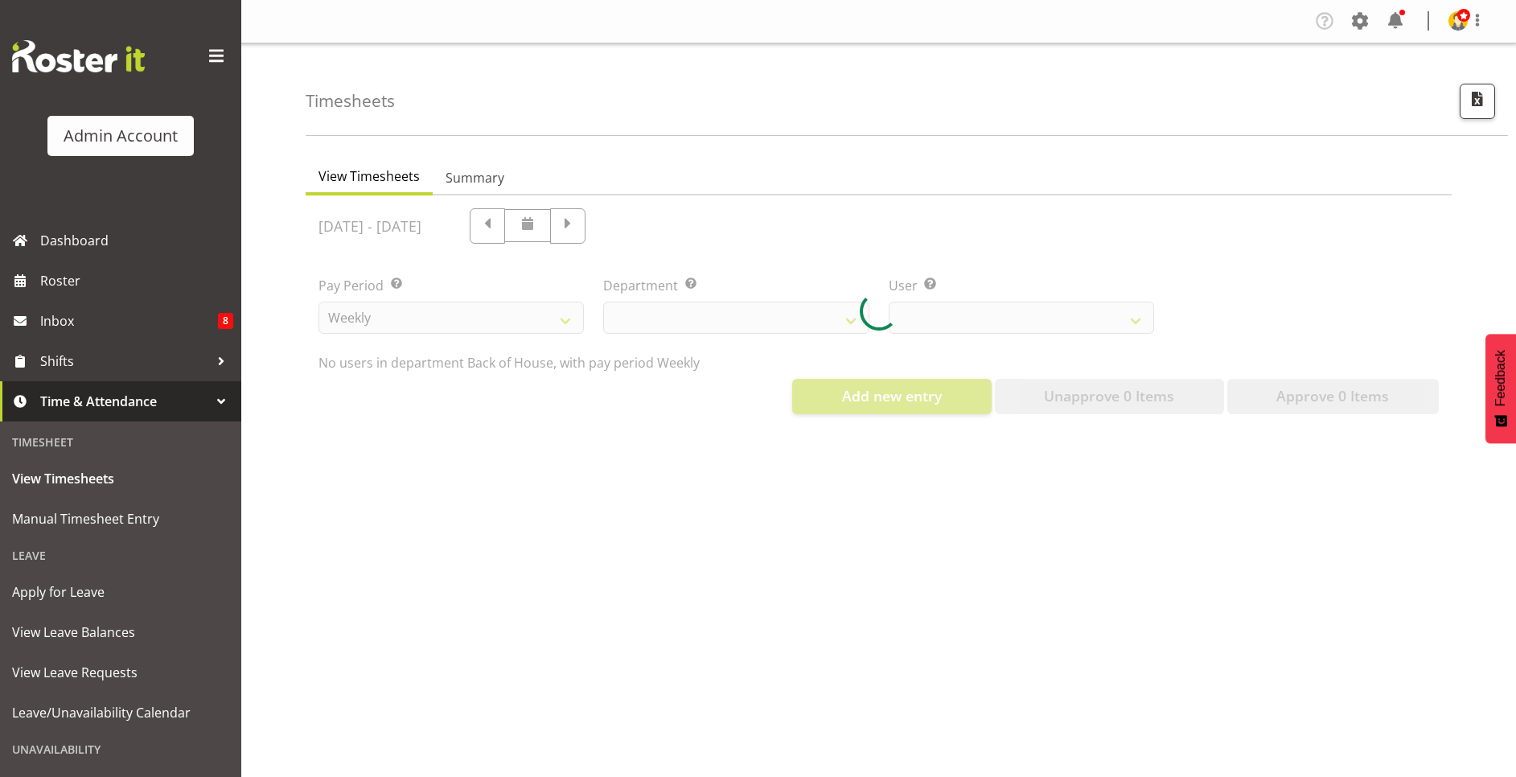
select select "1"
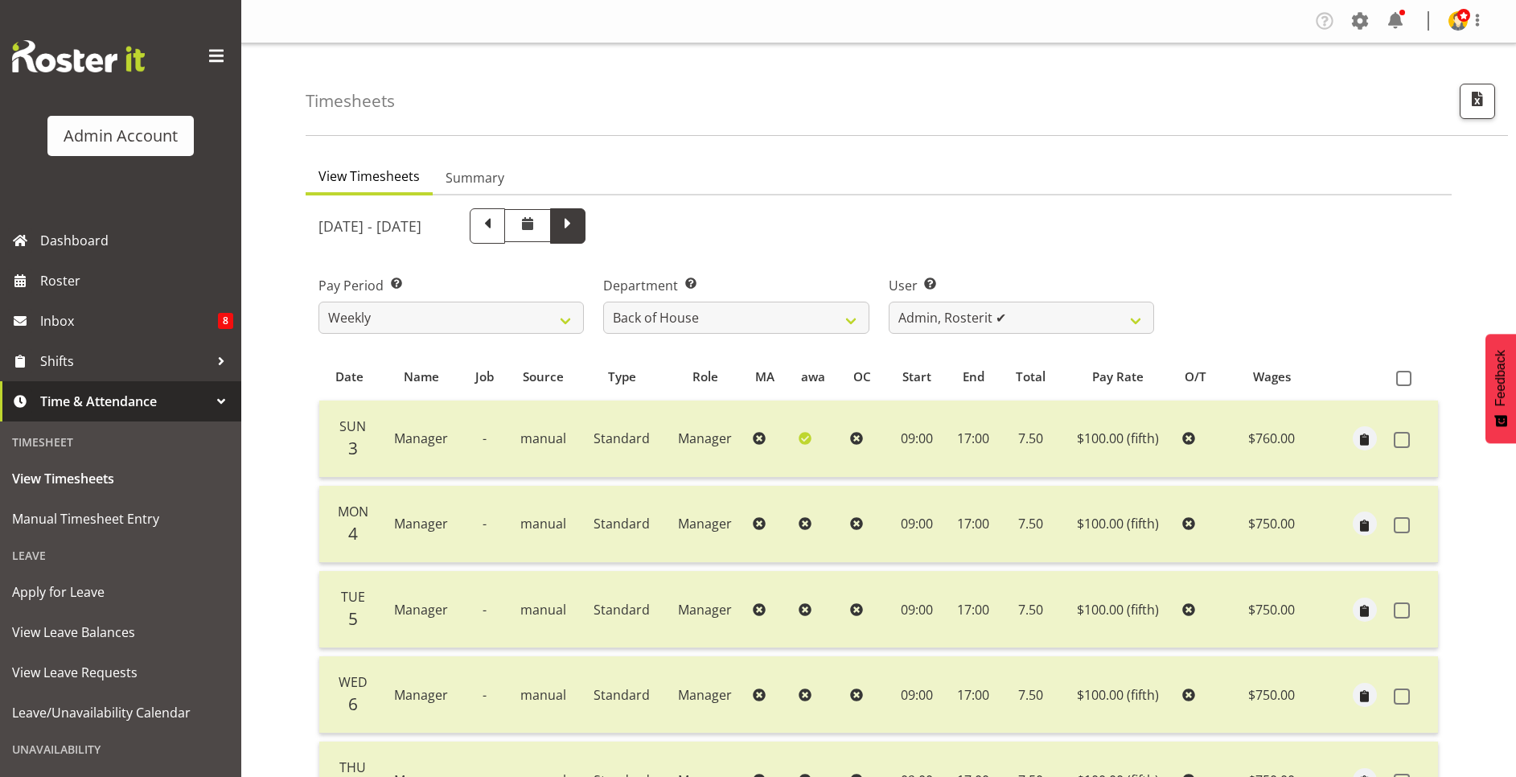
click at [578, 228] on span at bounding box center [567, 224] width 21 height 21
select select
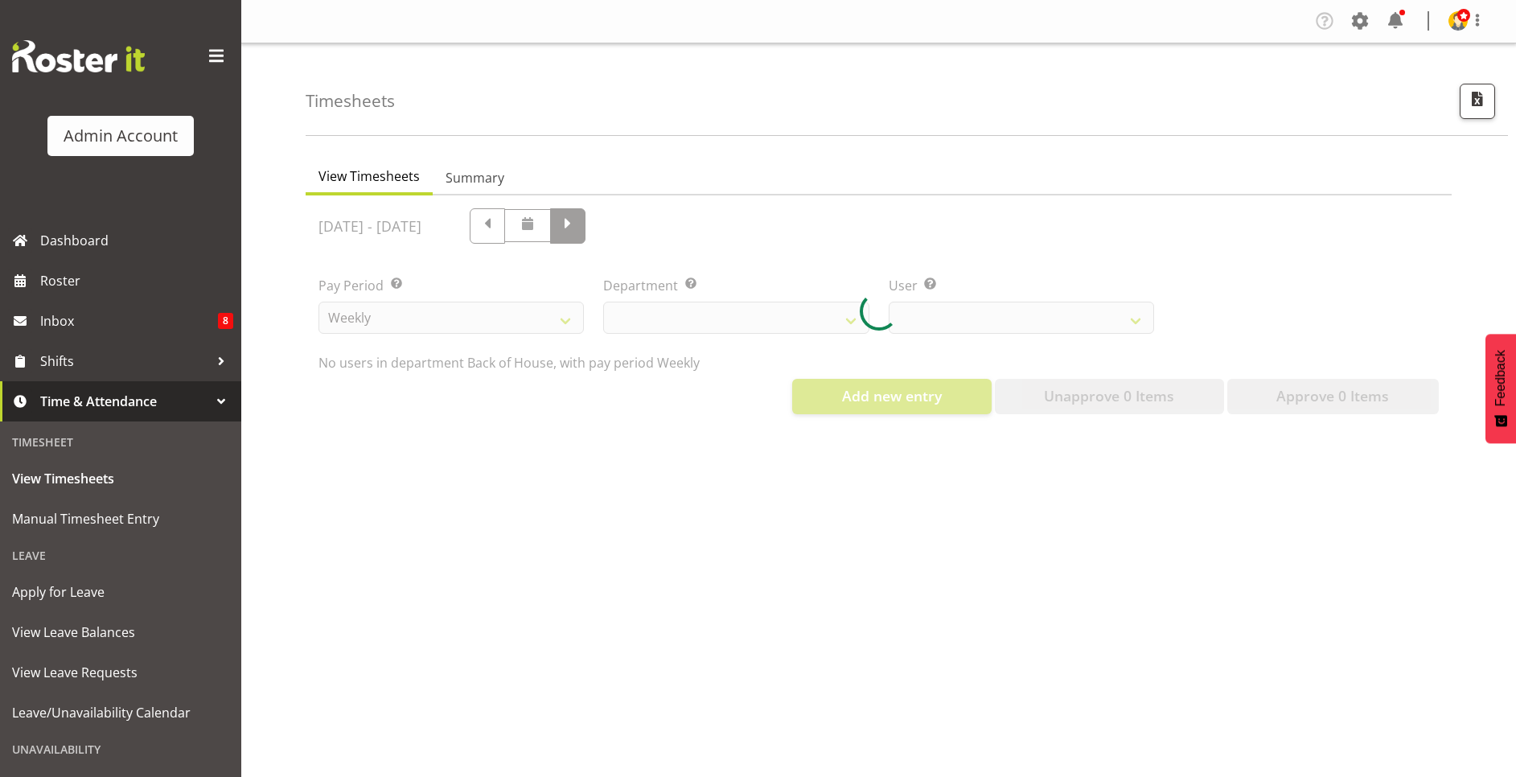
select select "1"
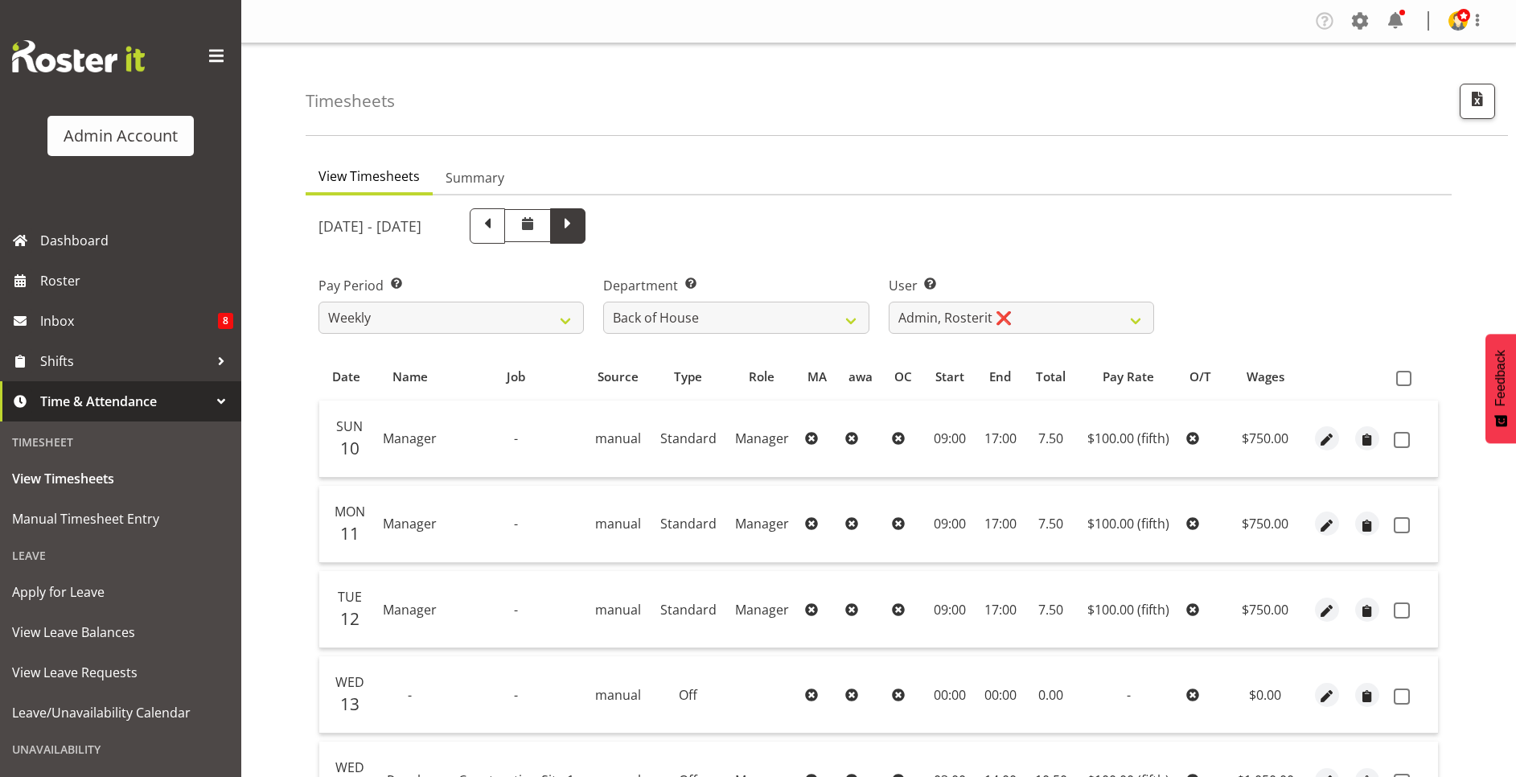
click at [578, 229] on span at bounding box center [567, 224] width 21 height 21
select select
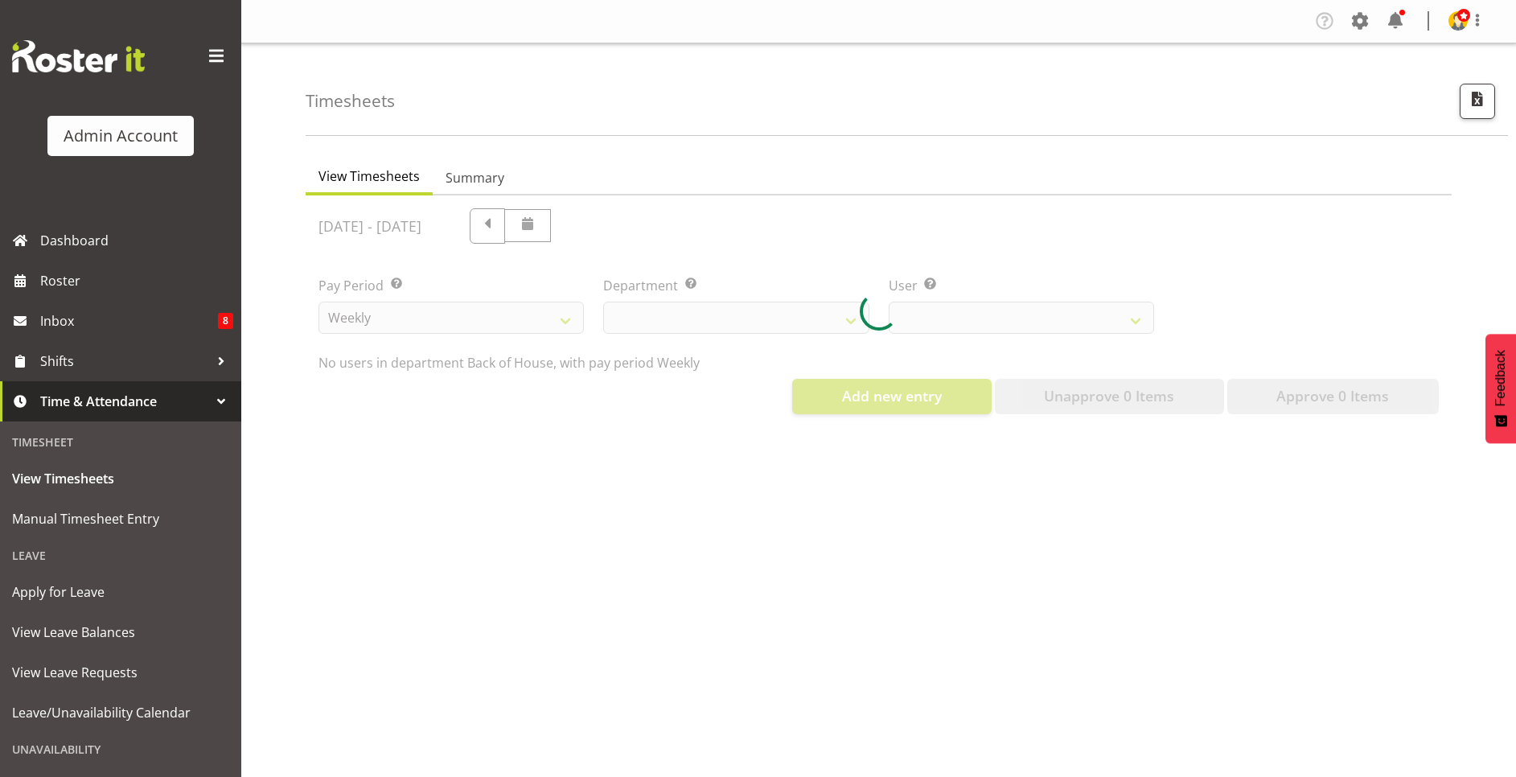
select select "1"
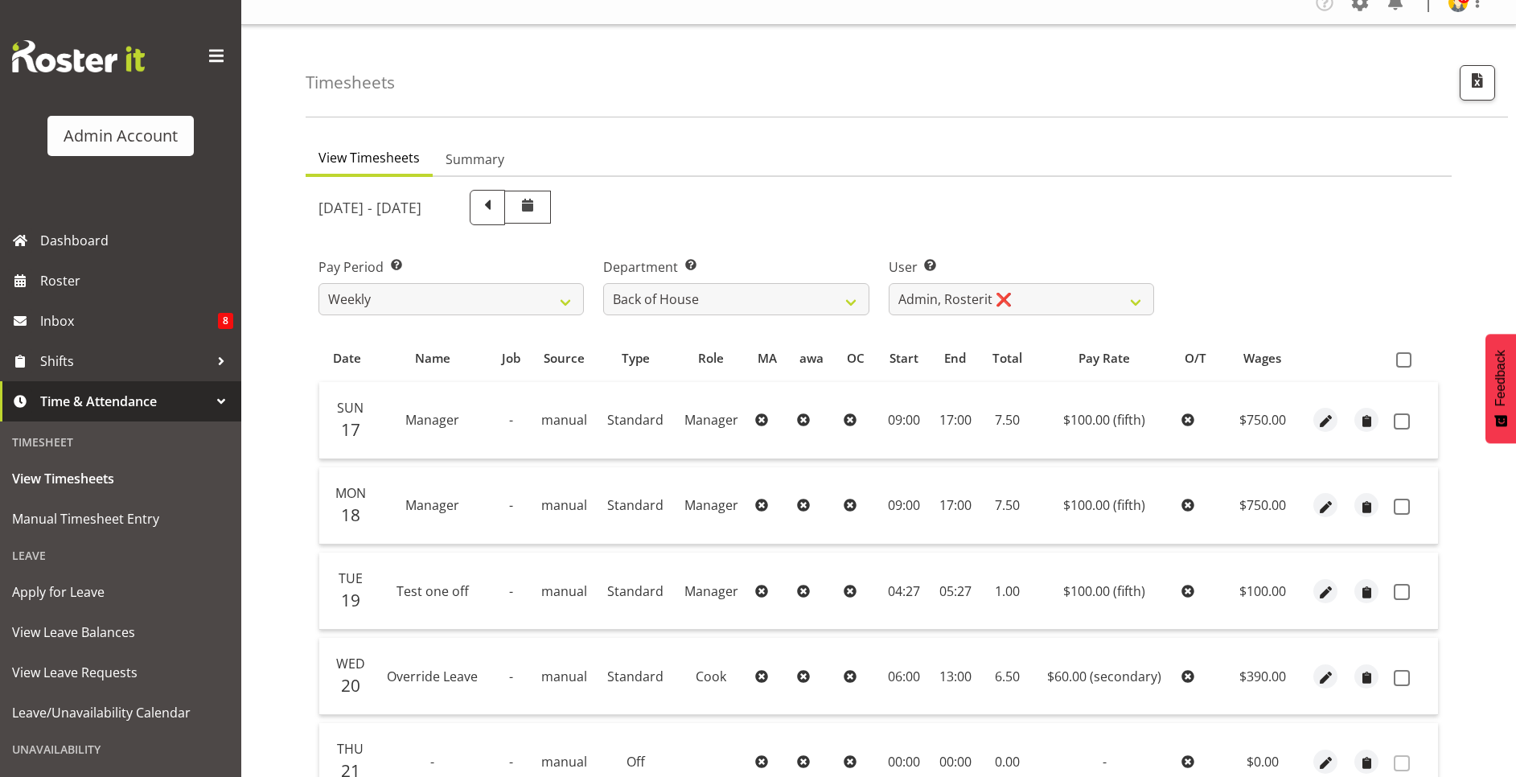
scroll to position [7, 0]
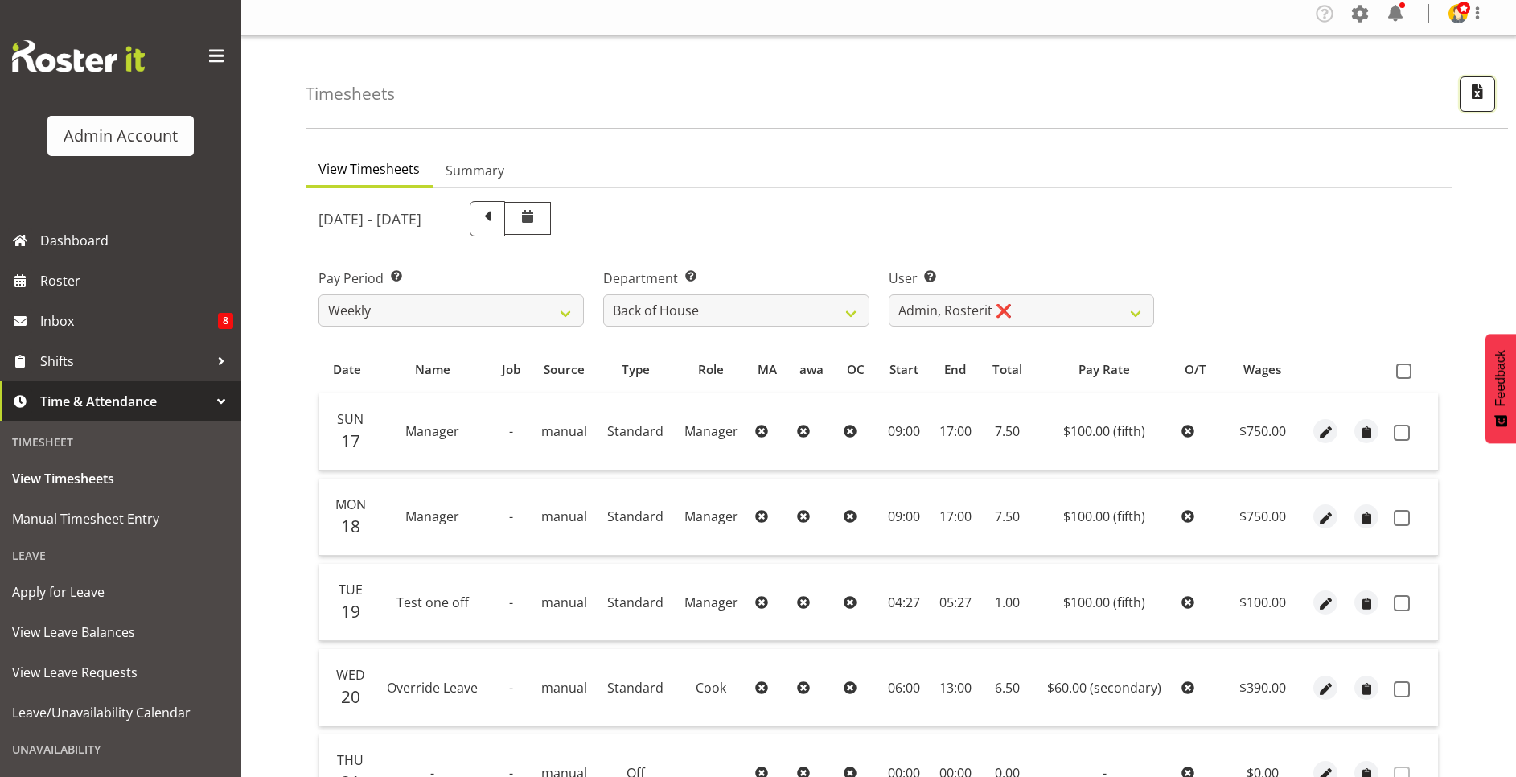
click at [1471, 99] on span "button" at bounding box center [1477, 91] width 21 height 21
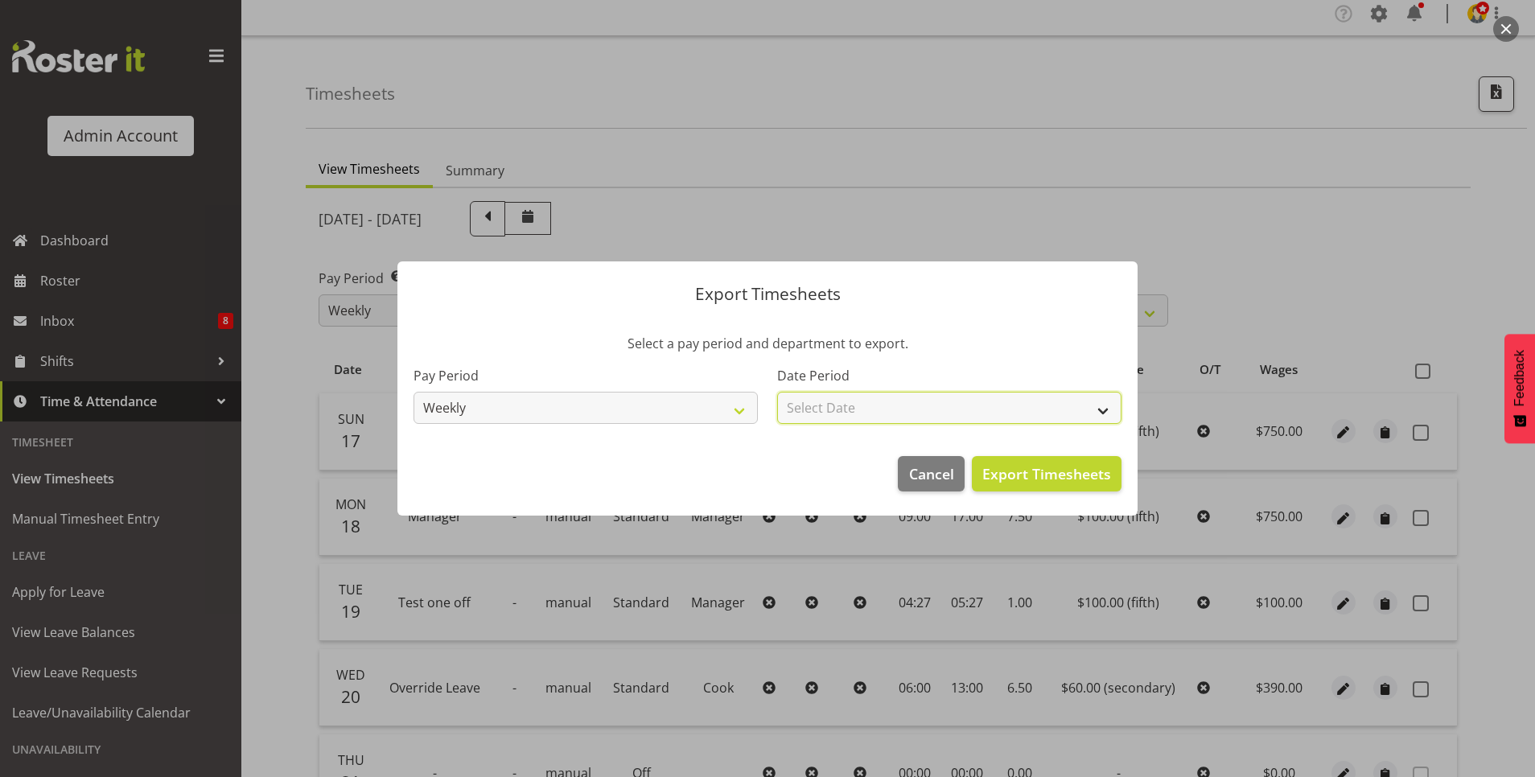
click at [1038, 405] on select "Select Date Week starting 17/08/2025 Week starting 10/08/2025 Week starting 03/…" at bounding box center [949, 408] width 344 height 32
select select "2025-08-17"
click at [777, 392] on select "Select Date Week starting 17/08/2025 Week starting 10/08/2025 Week starting 03/…" at bounding box center [949, 408] width 344 height 32
click at [1019, 477] on span "Export Timesheets" at bounding box center [1046, 473] width 129 height 21
click at [906, 35] on div at bounding box center [767, 388] width 1535 height 777
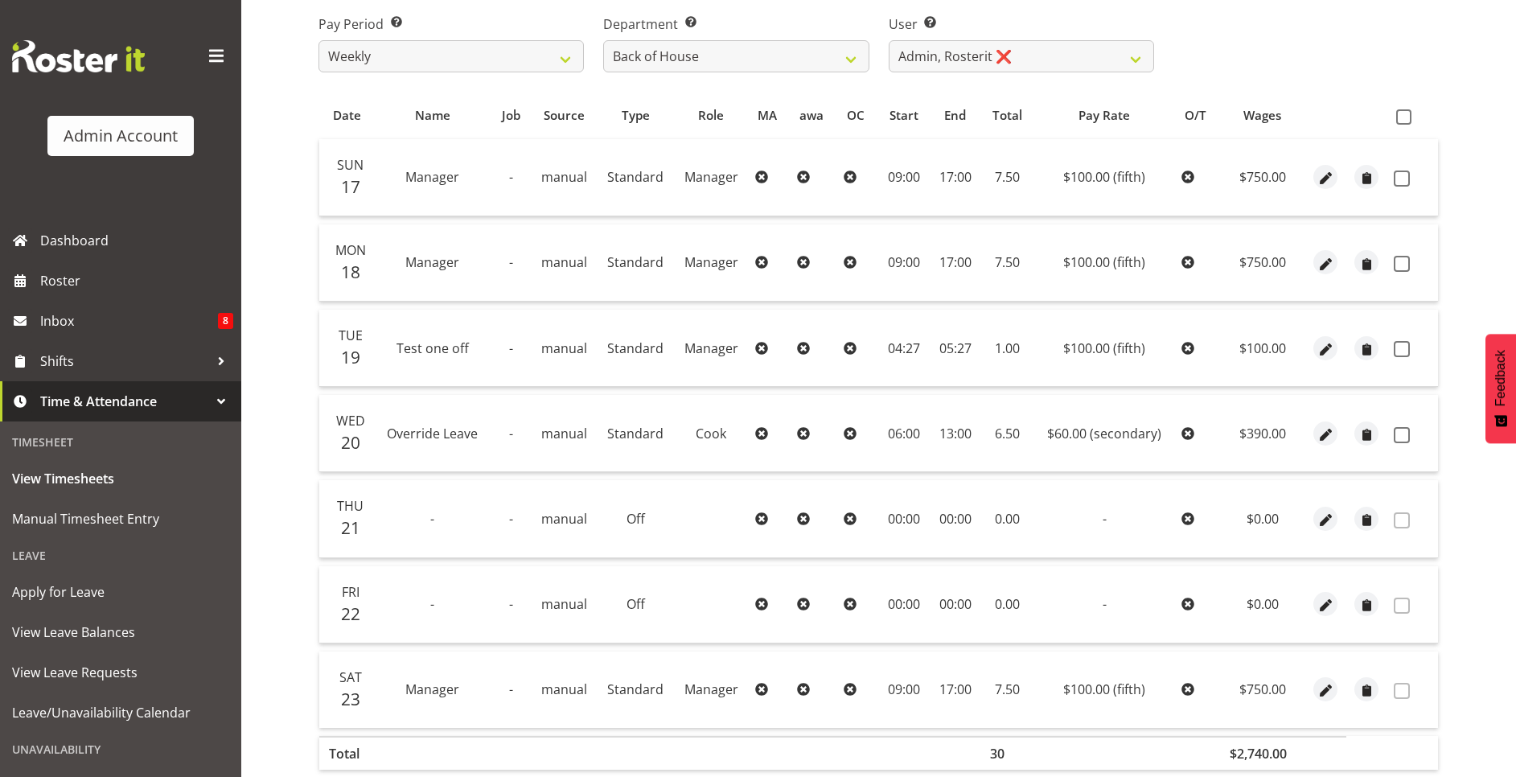
scroll to position [263, 0]
